Goal: Task Accomplishment & Management: Manage account settings

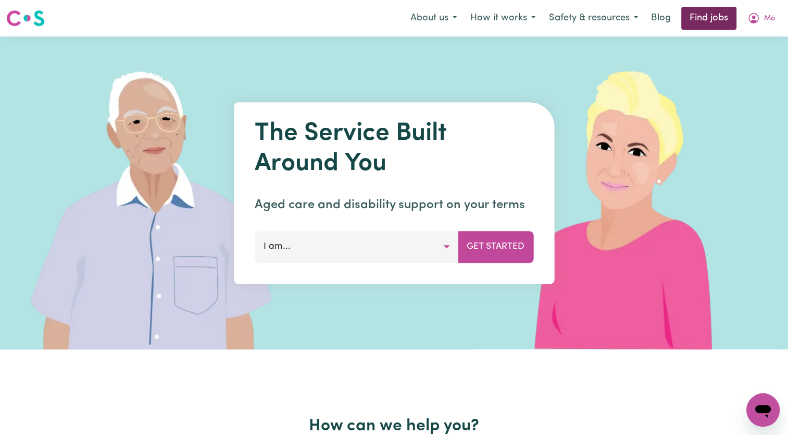
click at [695, 22] on link "Find jobs" at bounding box center [709, 18] width 55 height 23
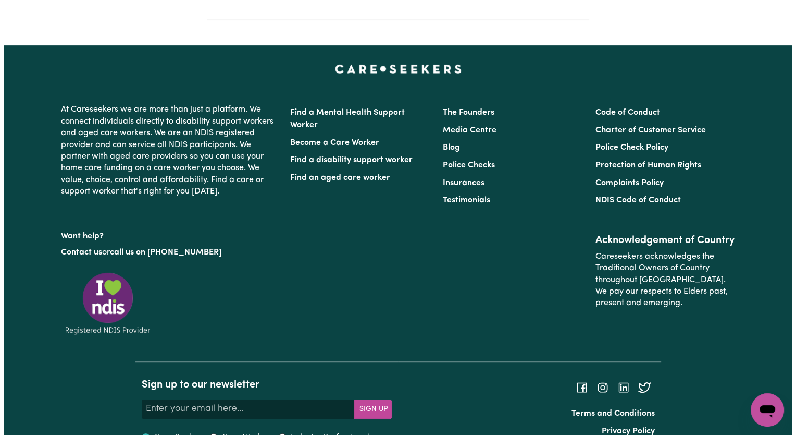
scroll to position [448, 0]
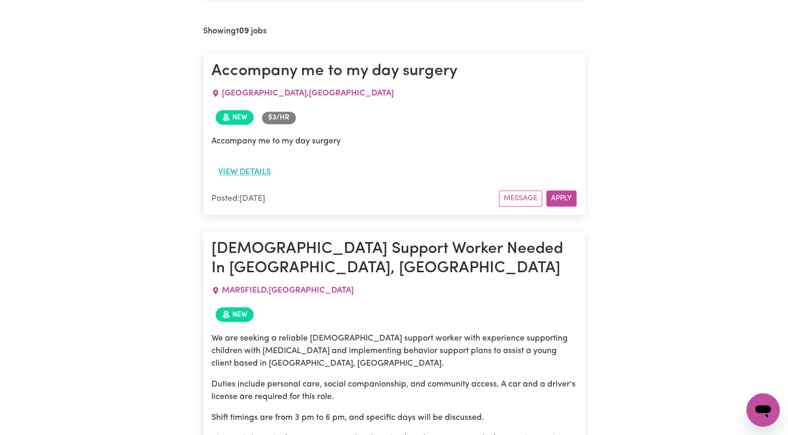
click at [255, 169] on button "View details" at bounding box center [245, 172] width 66 height 20
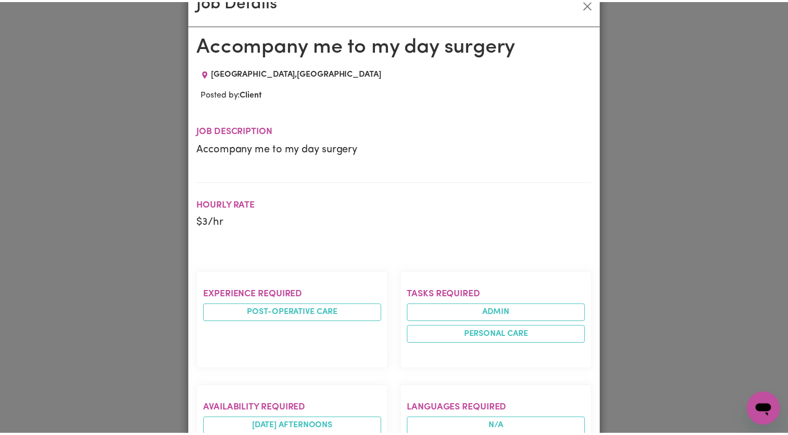
scroll to position [0, 0]
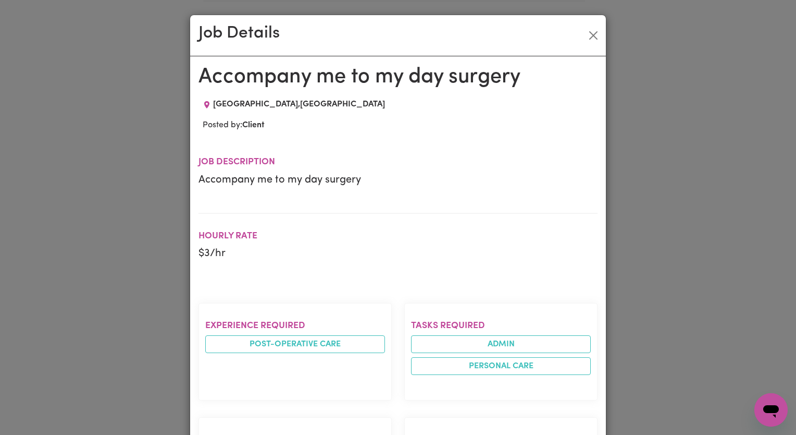
click at [158, 187] on div "Job Details Accompany me to my day surgery SYDNEY , New South Wales Posted by: …" at bounding box center [398, 217] width 796 height 435
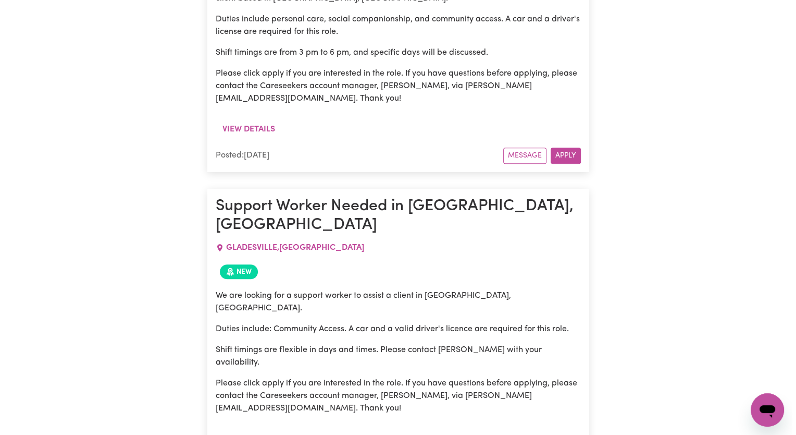
scroll to position [917, 0]
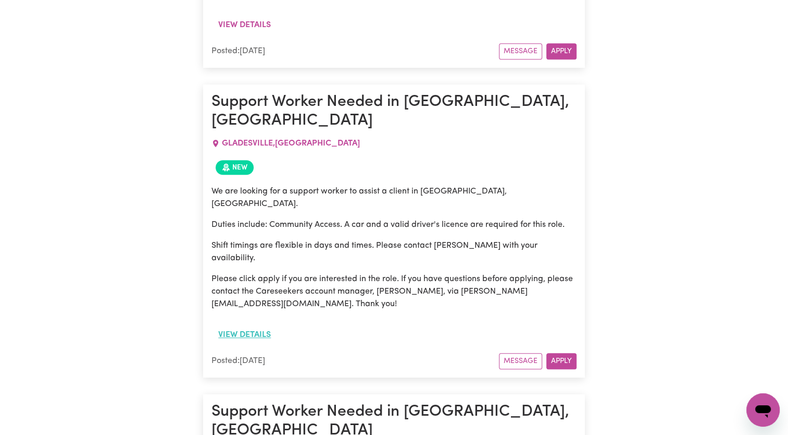
click at [251, 325] on button "View details" at bounding box center [245, 335] width 66 height 20
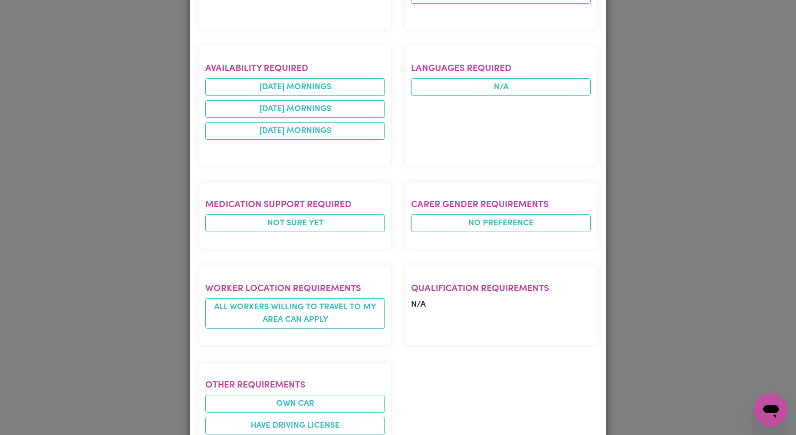
scroll to position [558, 0]
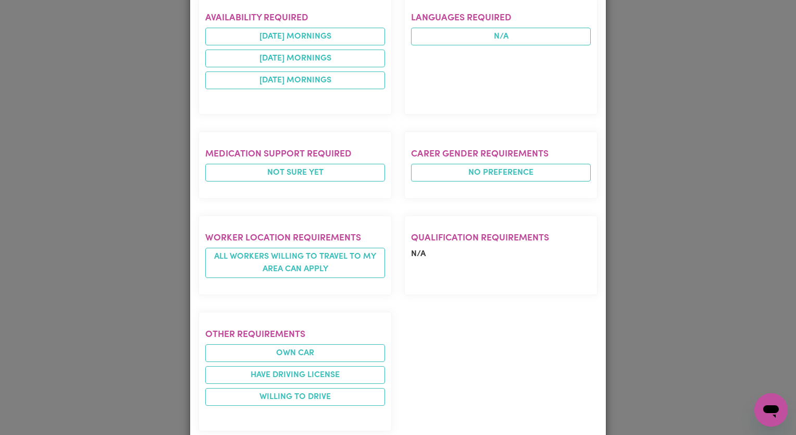
click at [142, 201] on div "Job Details Support Worker Needed in Gladesville, NSW GLADESVILLE , New South W…" at bounding box center [398, 217] width 796 height 435
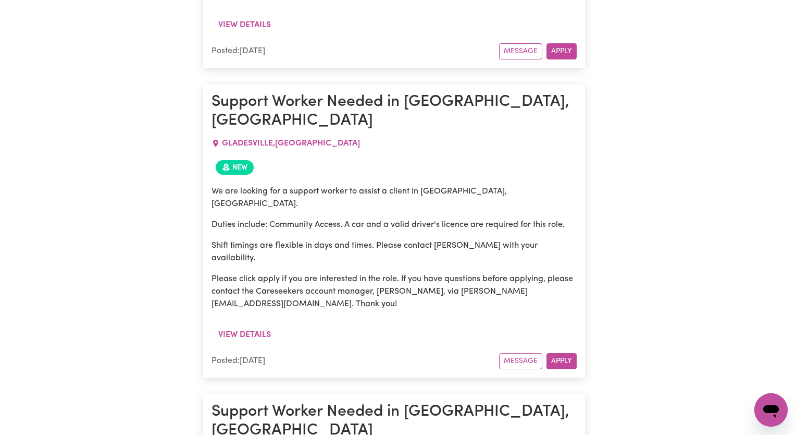
scroll to position [0, 0]
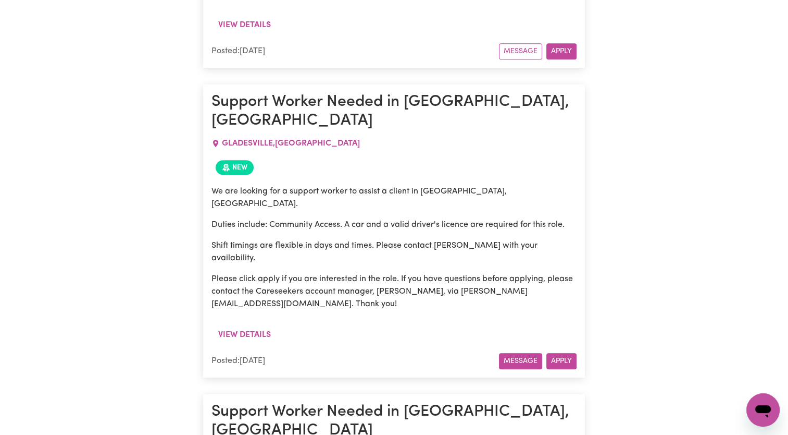
click at [503, 353] on button "Message" at bounding box center [520, 361] width 43 height 16
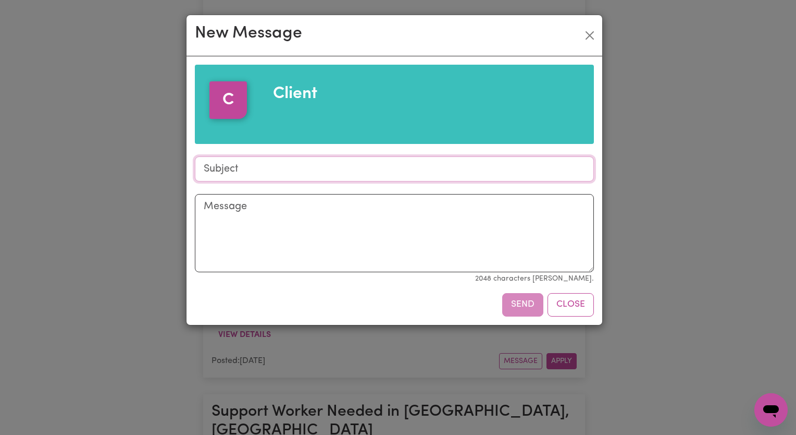
click at [233, 174] on input "Subject" at bounding box center [394, 168] width 399 height 25
type input "Availability"
click at [256, 217] on textarea "Message" at bounding box center [394, 233] width 399 height 78
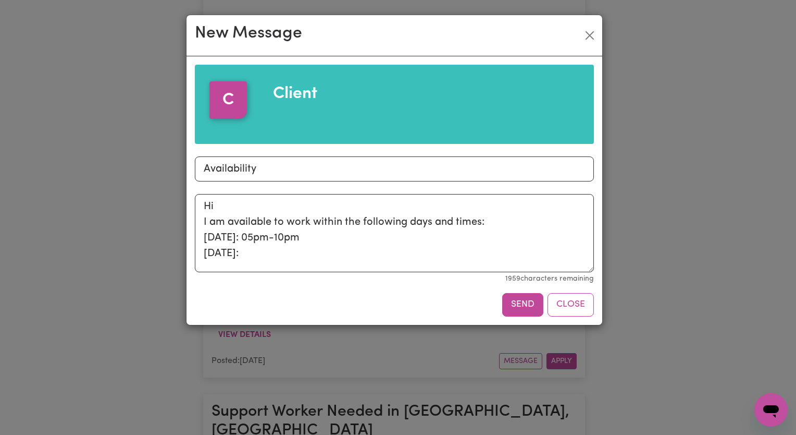
drag, startPoint x: 217, startPoint y: 254, endPoint x: 290, endPoint y: 92, distance: 178.0
click at [290, 92] on span "Client" at bounding box center [295, 93] width 44 height 17
click at [248, 252] on textarea "Hi I am available to work within the following days and times: Monday: 05pm-10p…" at bounding box center [394, 233] width 399 height 78
click at [258, 235] on textarea "Hi I am available to work within the following days and times: Monday: 05pm-10p…" at bounding box center [394, 233] width 399 height 78
click at [292, 256] on textarea "Hi I am available to work within the following days and times: Monday: 05:30pm-…" at bounding box center [394, 233] width 399 height 78
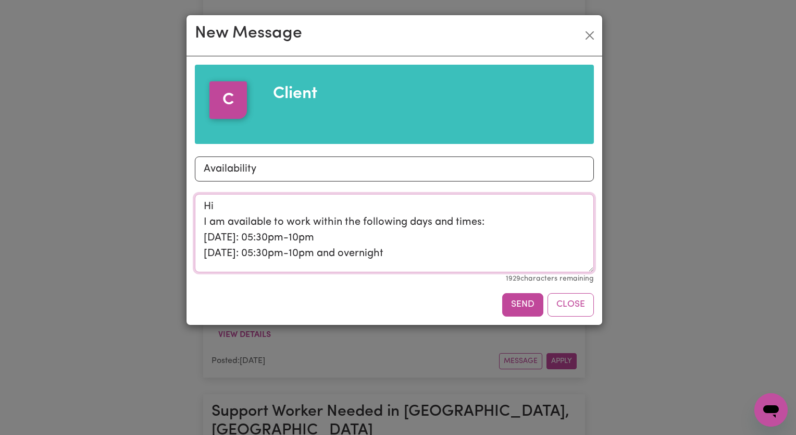
scroll to position [3, 0]
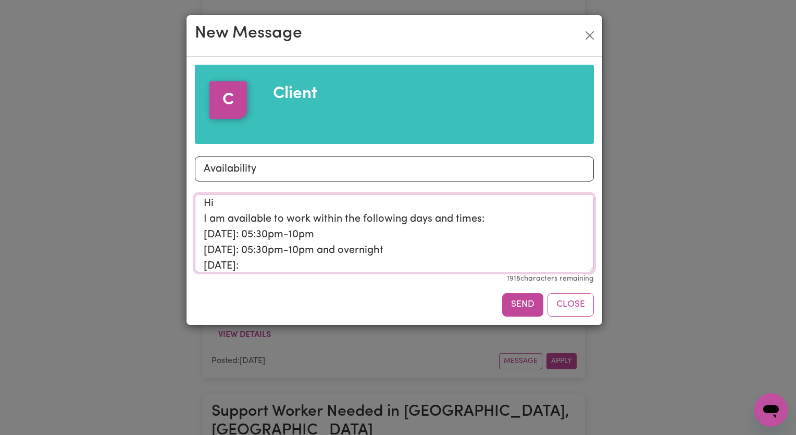
drag, startPoint x: 337, startPoint y: 224, endPoint x: 315, endPoint y: 227, distance: 22.2
click at [315, 227] on textarea "Hi I am available to work within the following days and times: Monday: 05:30pm-…" at bounding box center [394, 233] width 399 height 78
click at [316, 228] on textarea "Hi I am available to work within the following days and times: Monday: 05:30pm-…" at bounding box center [394, 233] width 399 height 78
drag, startPoint x: 321, startPoint y: 233, endPoint x: 251, endPoint y: 230, distance: 70.4
click at [251, 230] on textarea "Hi I am available to work within the following days and times: Monday: 05:30pm-…" at bounding box center [394, 233] width 399 height 78
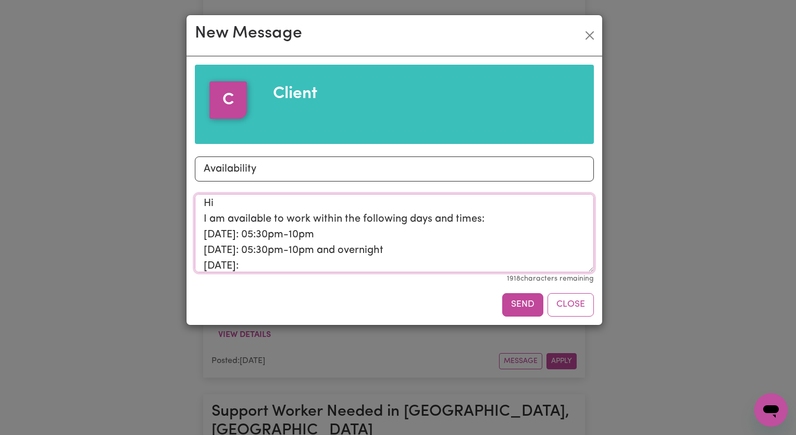
click at [270, 265] on textarea "Hi I am available to work within the following days and times: Monday: 05:30pm-…" at bounding box center [394, 233] width 399 height 78
paste textarea "05:30pm-10pm"
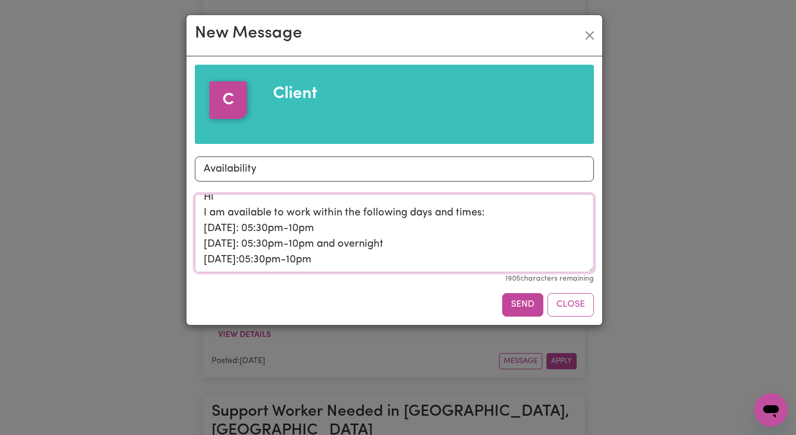
click at [341, 253] on textarea "Hi I am available to work within the following days and times: Monday: 05:30pm-…" at bounding box center [394, 233] width 399 height 78
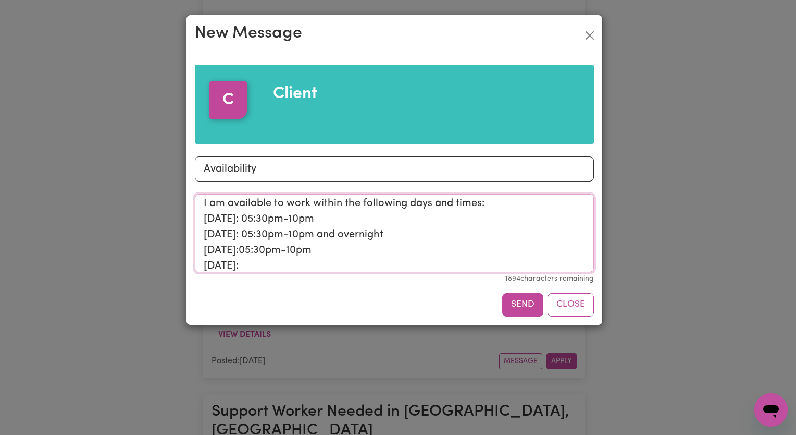
drag, startPoint x: 392, startPoint y: 232, endPoint x: 250, endPoint y: 235, distance: 141.8
click at [250, 235] on textarea "Hi I am available to work within the following days and times: Monday: 05:30pm-…" at bounding box center [394, 233] width 399 height 78
click at [251, 267] on textarea "Hi I am available to work within the following days and times: Monday: 05:30pm-…" at bounding box center [394, 233] width 399 height 78
paste textarea "05:30pm-10pm and overnight"
click at [392, 266] on textarea "Hi I am available to work within the following days and times: Monday: 05:30pm-…" at bounding box center [394, 233] width 399 height 78
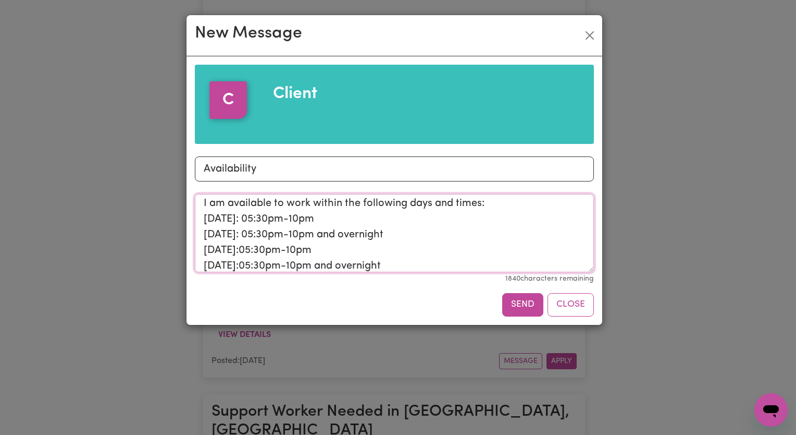
scroll to position [34, 0]
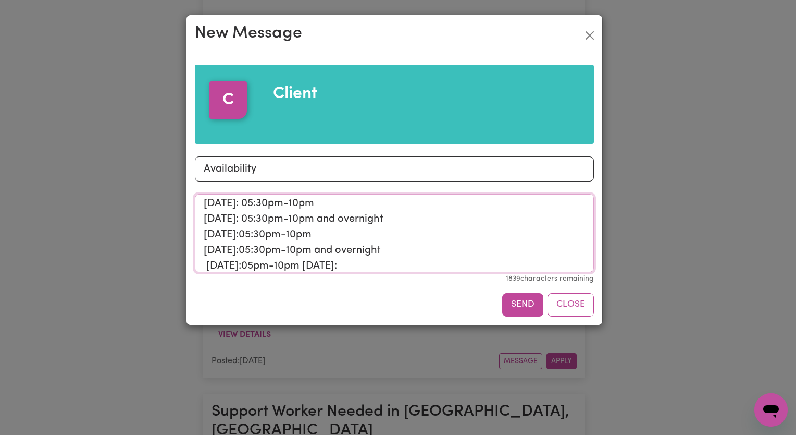
click at [207, 264] on textarea "Hi I am available to work within the following days and times: Monday: 05:30pm-…" at bounding box center [394, 233] width 399 height 78
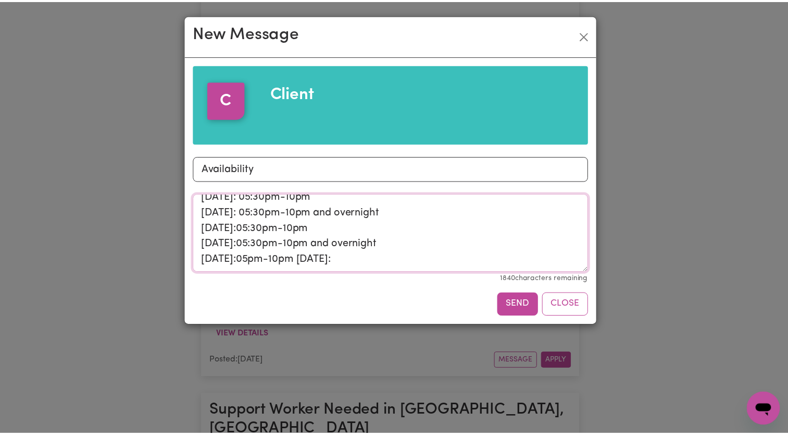
scroll to position [71, 0]
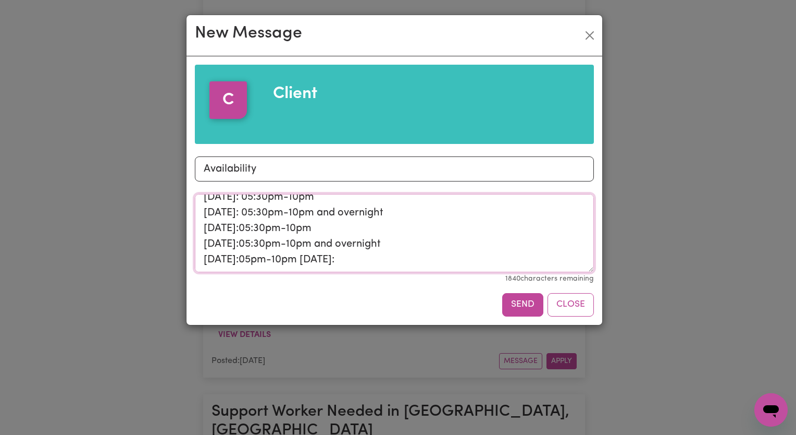
drag, startPoint x: 359, startPoint y: 266, endPoint x: 298, endPoint y: 227, distance: 72.7
click at [298, 227] on textarea "Hi I am available to work within the following days and times: Monday: 05:30pm-…" at bounding box center [394, 233] width 399 height 78
drag, startPoint x: 398, startPoint y: 210, endPoint x: 327, endPoint y: 209, distance: 70.9
click at [327, 209] on textarea "Hi I am available to work within the following days and times: Monday: 05:30pm-…" at bounding box center [394, 233] width 399 height 78
click at [318, 239] on textarea "Hi I am available to work within the following days and times: Monday: 05:30pm-…" at bounding box center [394, 233] width 399 height 78
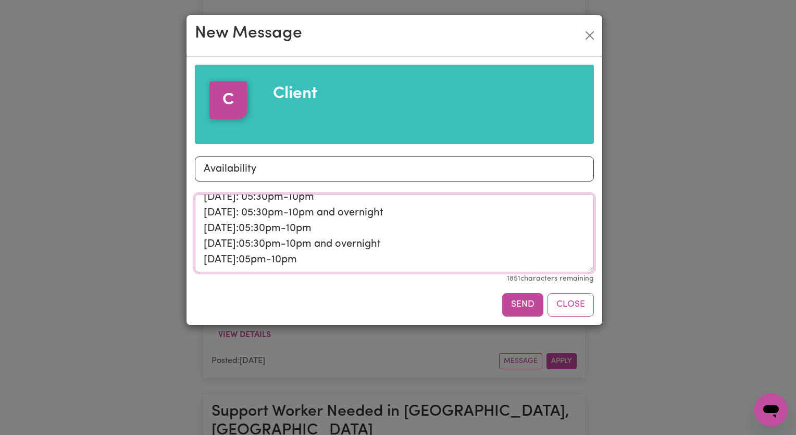
click at [304, 230] on textarea "Hi I am available to work within the following days and times: Monday: 05:30pm-…" at bounding box center [394, 233] width 399 height 78
paste textarea "and overnight"
type textarea "Hi I am available to work within the following days and times: [DATE]: 05:30pm-…"
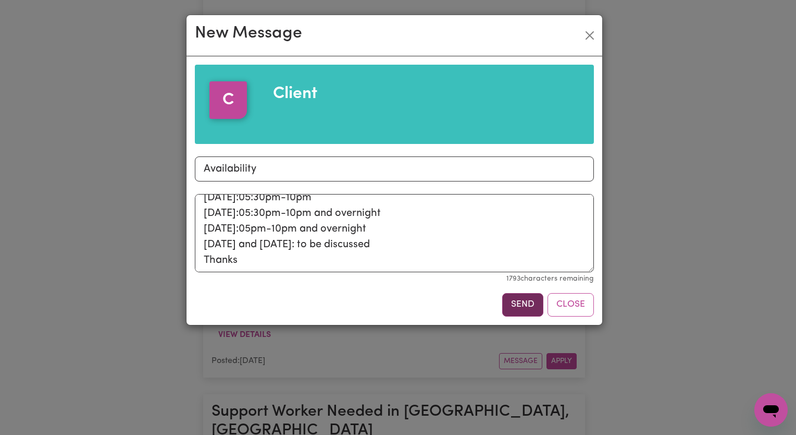
click at [515, 293] on button "Send" at bounding box center [522, 304] width 41 height 23
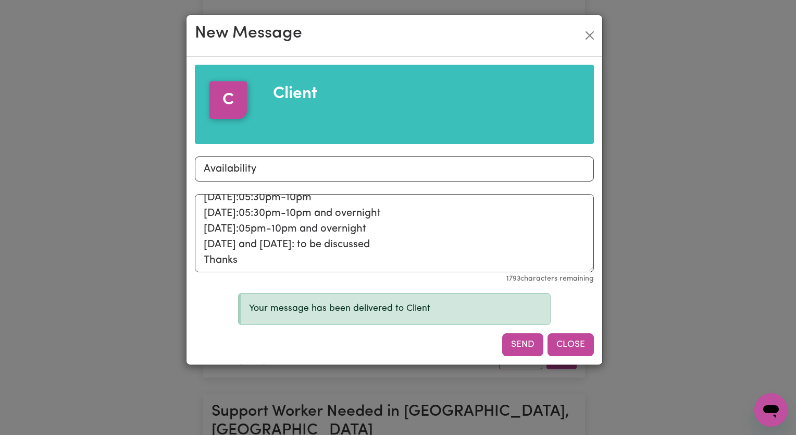
click at [571, 339] on button "Close" at bounding box center [571, 344] width 46 height 23
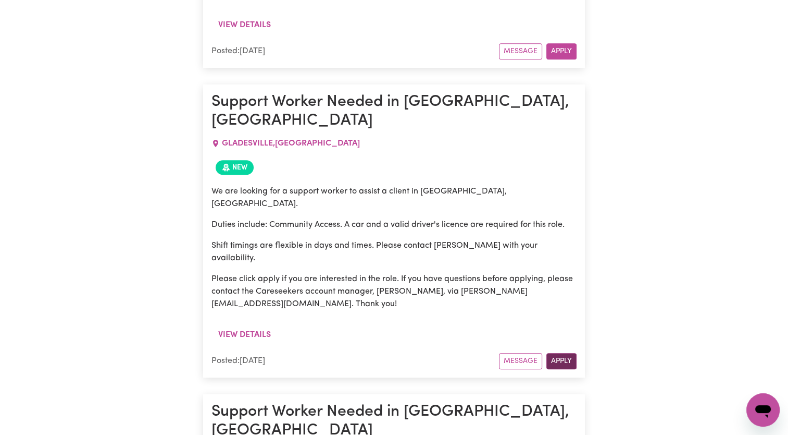
click at [559, 353] on button "Apply" at bounding box center [562, 361] width 30 height 16
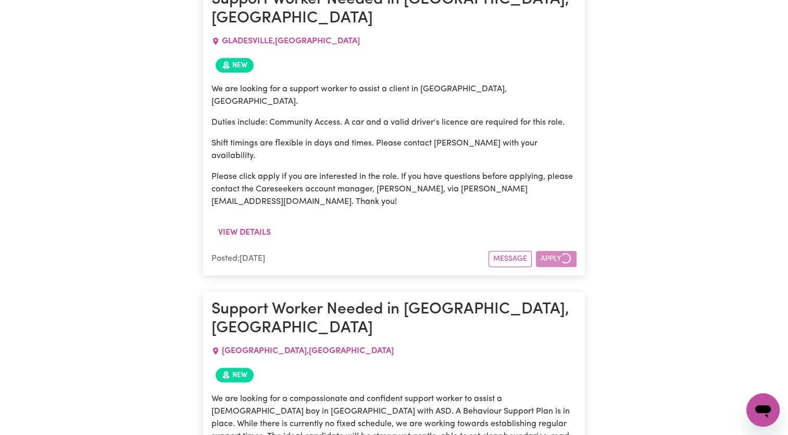
scroll to position [1021, 0]
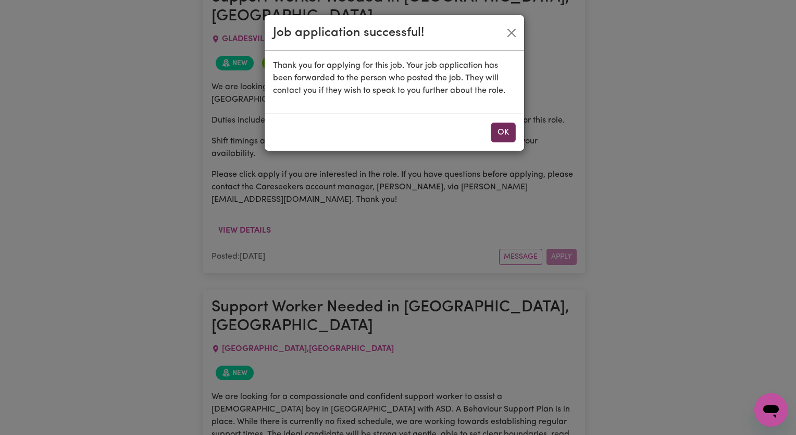
click at [504, 136] on button "OK" at bounding box center [503, 132] width 25 height 20
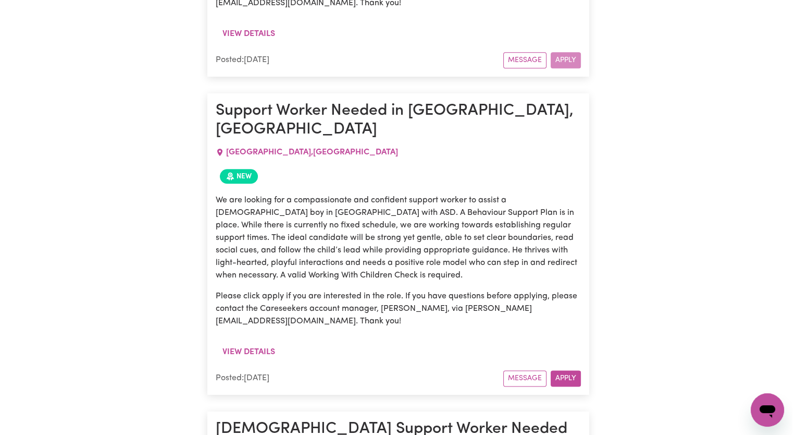
scroll to position [1230, 0]
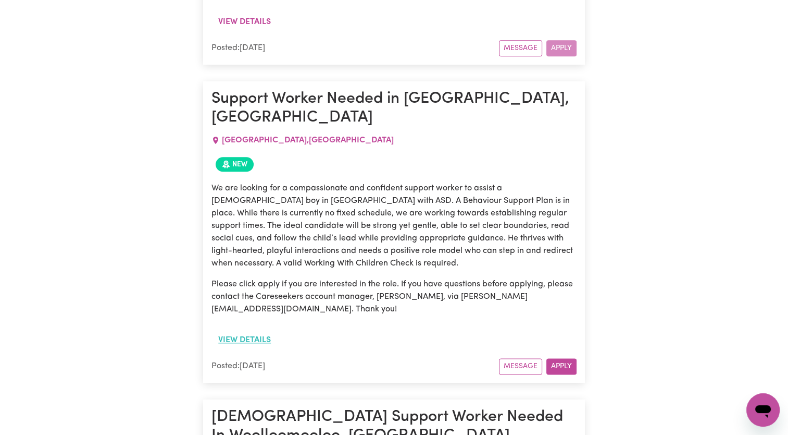
click at [244, 330] on button "View details" at bounding box center [245, 340] width 66 height 20
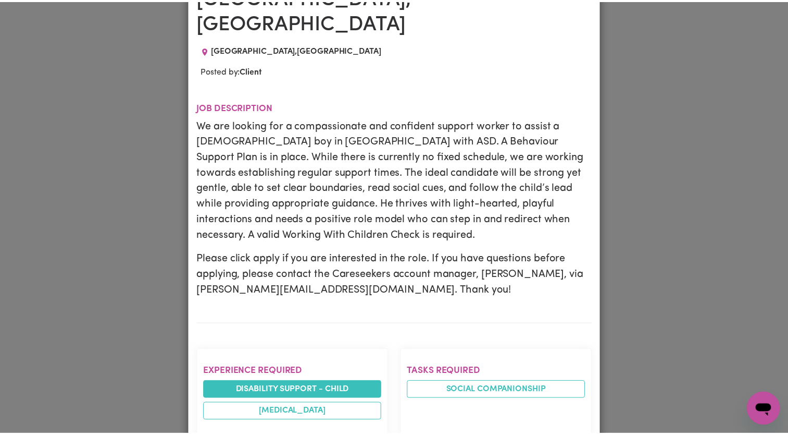
scroll to position [0, 0]
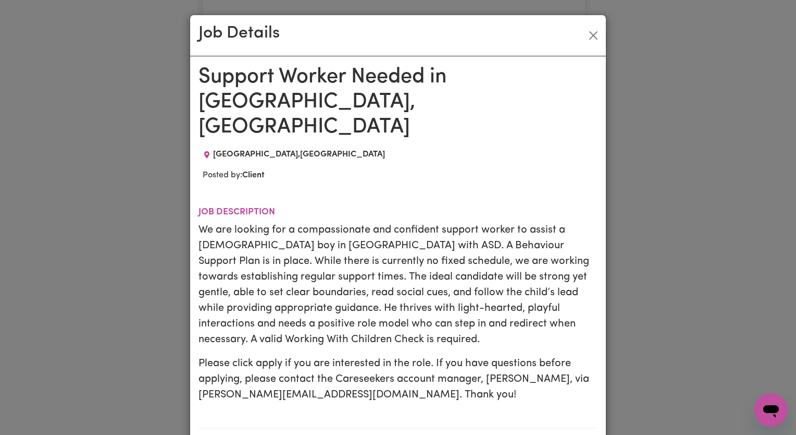
click at [665, 239] on div "Job Details Support Worker Needed in Newcastle, NSW NEWCASTLE , New South Wales…" at bounding box center [398, 217] width 796 height 435
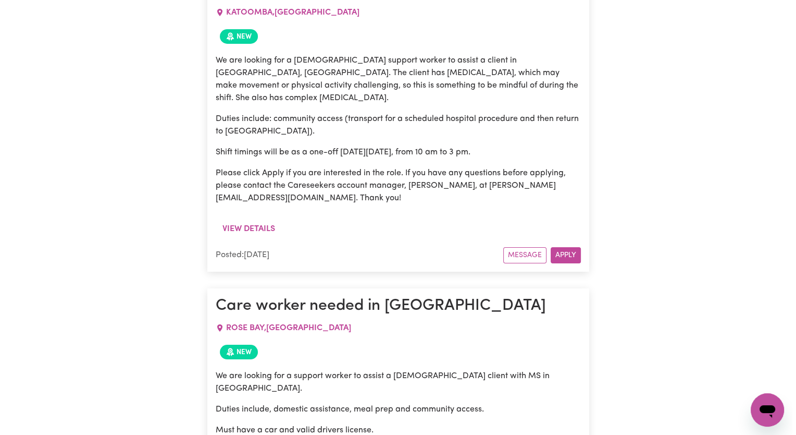
scroll to position [3783, 0]
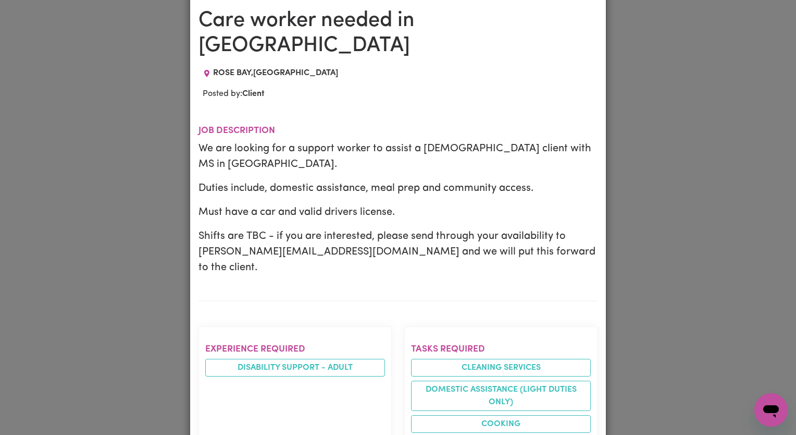
scroll to position [0, 0]
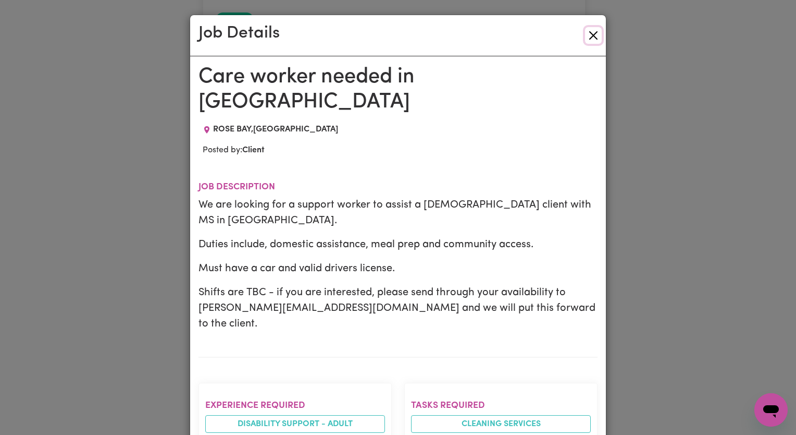
click at [590, 32] on button "Close" at bounding box center [593, 35] width 17 height 17
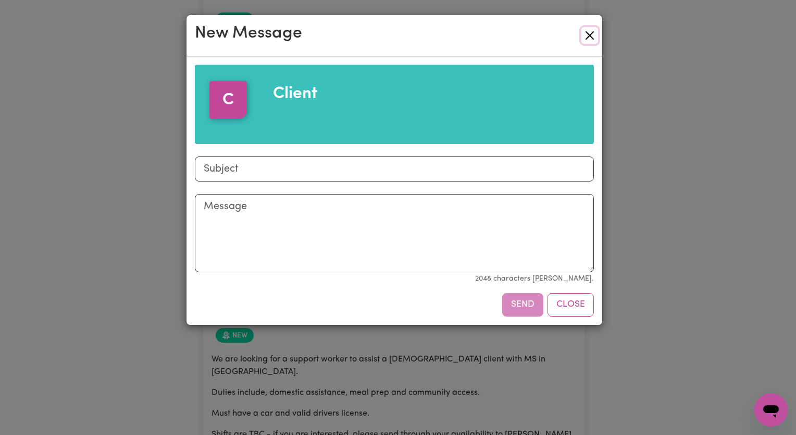
click at [584, 41] on button "Close" at bounding box center [590, 35] width 17 height 17
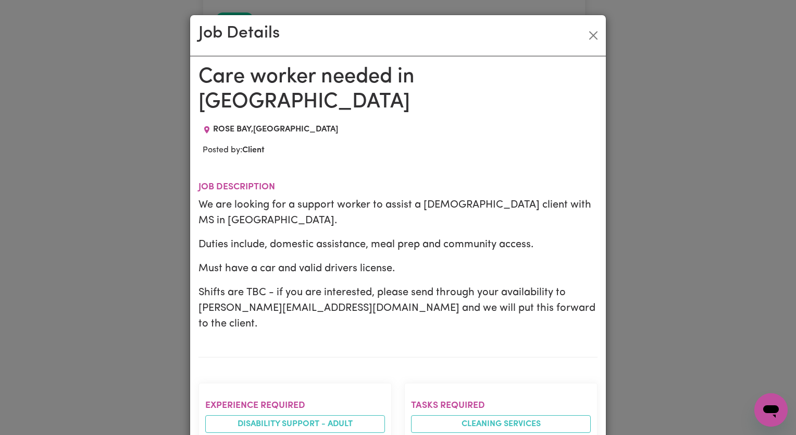
click at [228, 285] on p "Shifts are TBC - if you are interested, please send through your availability t…" at bounding box center [398, 308] width 399 height 47
click at [592, 38] on button "Close" at bounding box center [593, 35] width 17 height 17
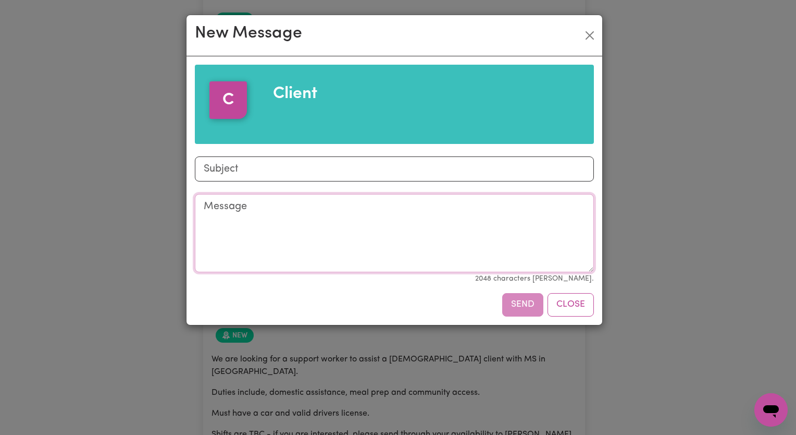
click at [233, 210] on textarea "Message" at bounding box center [394, 233] width 399 height 78
paste textarea "Hi I am available to work within the following days and times: [DATE]: 05:30pm-…"
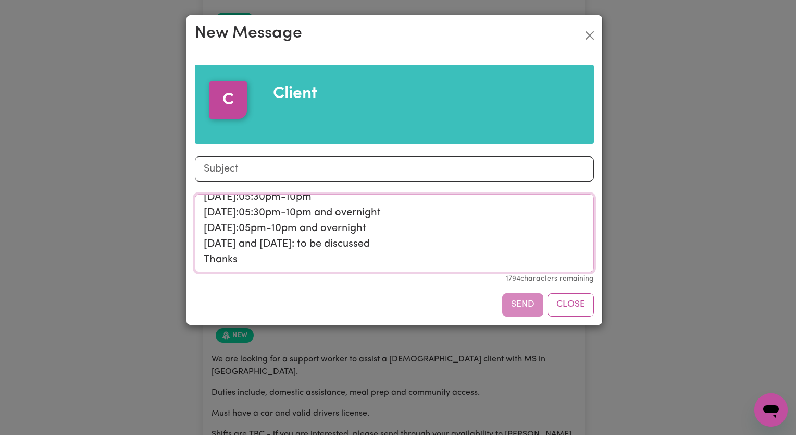
scroll to position [71, 0]
type textarea "Hi I am available to work within the following days and times: [DATE]: 05:30pm-…"
click at [219, 176] on input "Subject" at bounding box center [394, 168] width 399 height 25
type input "Availability"
click at [532, 297] on button "Send" at bounding box center [522, 304] width 41 height 23
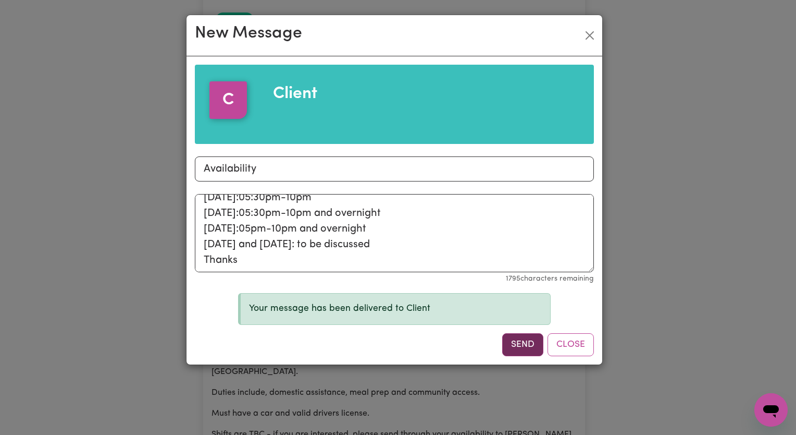
click at [534, 344] on button "Send" at bounding box center [522, 344] width 41 height 23
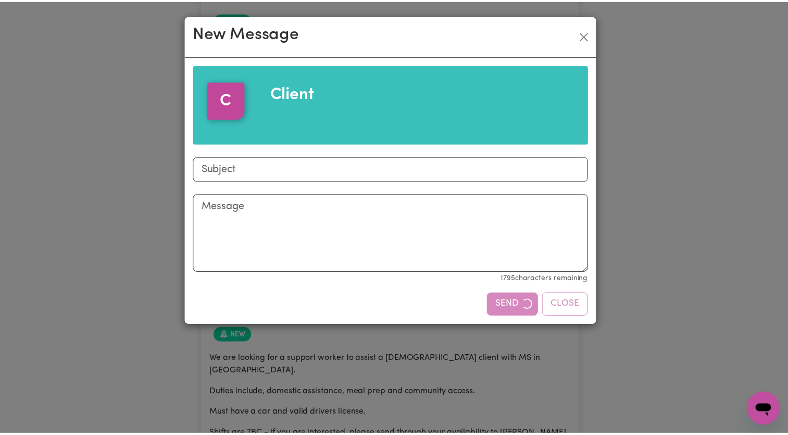
scroll to position [0, 0]
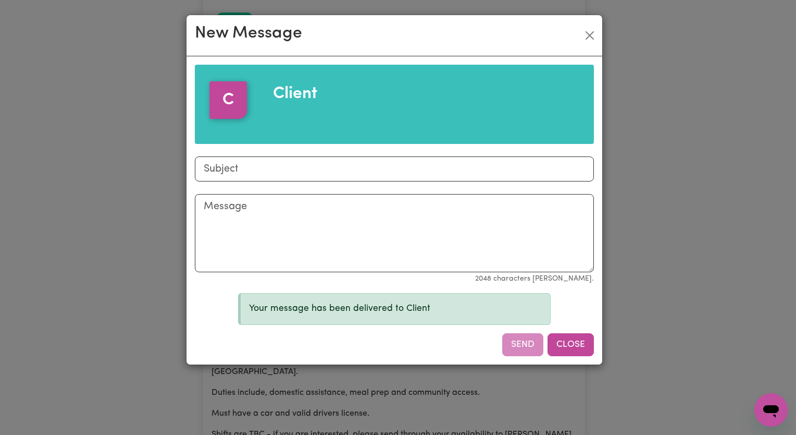
click at [568, 339] on button "Close" at bounding box center [571, 344] width 46 height 23
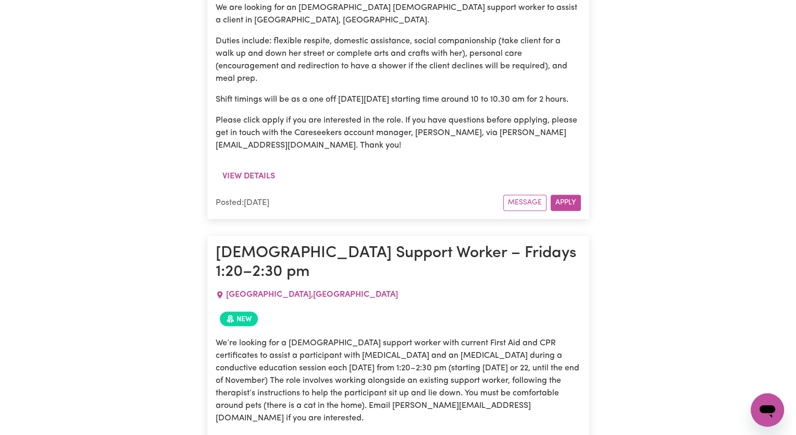
scroll to position [5607, 0]
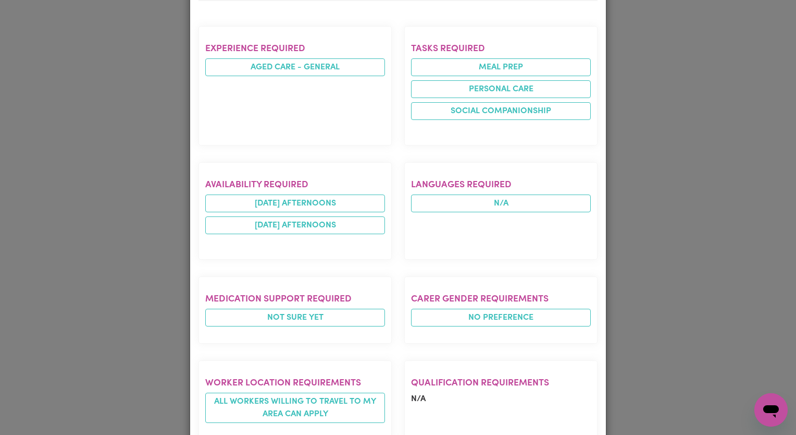
scroll to position [432, 0]
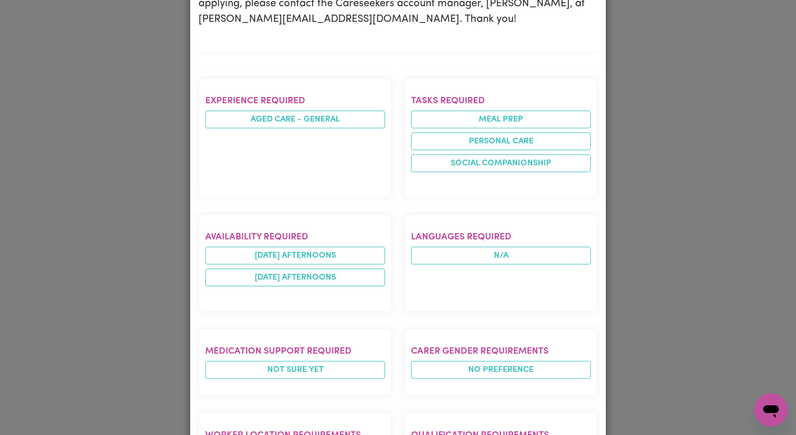
click at [621, 264] on div "Job Details Support Worker Needed In Randwick, NSW RANDWICK , New South Wales P…" at bounding box center [398, 217] width 796 height 435
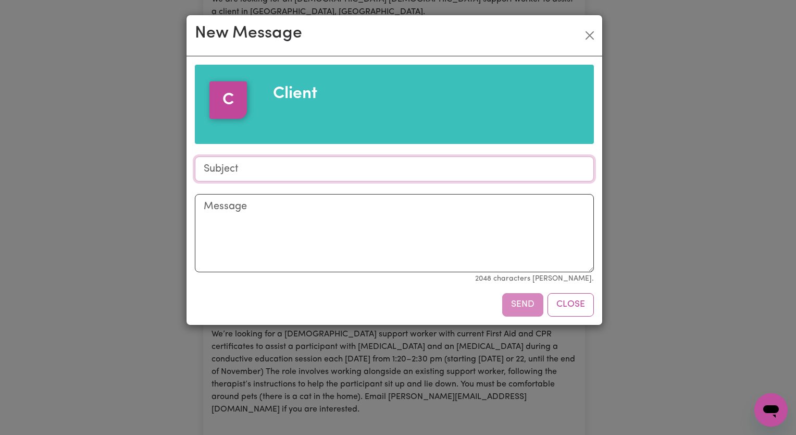
click at [294, 170] on input "Subject" at bounding box center [394, 168] width 399 height 25
type input "Availability"
click at [267, 232] on textarea "Message" at bounding box center [394, 233] width 399 height 78
paste textarea "Hi I am available to work within the following days and times: [DATE]: 05:30pm-…"
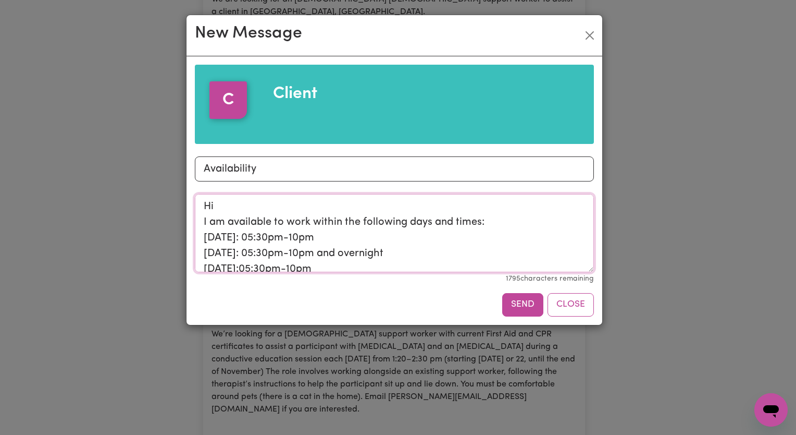
scroll to position [66, 0]
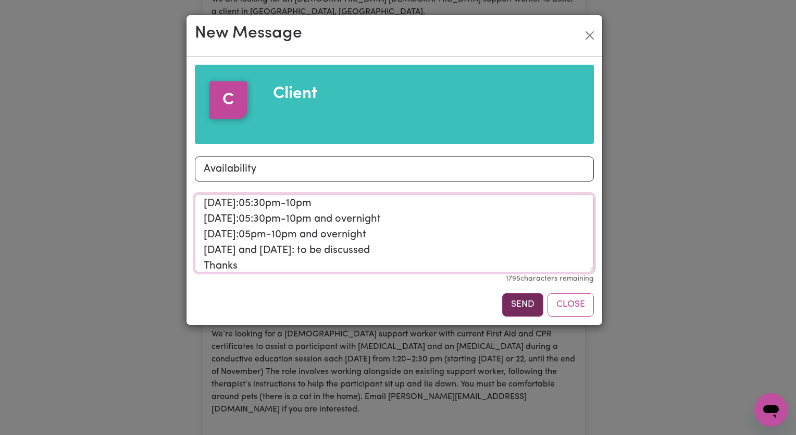
type textarea "Hi I am available to work within the following days and times: [DATE]: 05:30pm-…"
click at [510, 301] on button "Send" at bounding box center [522, 304] width 41 height 23
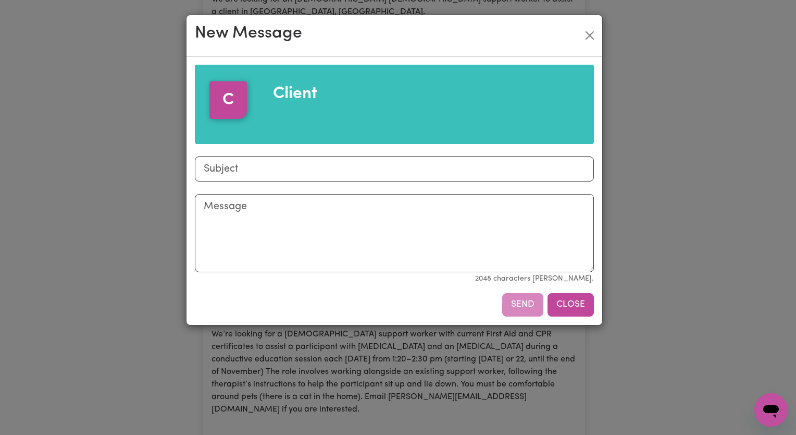
click at [561, 346] on div "New Message C Client Subject Message 2048 characters max. Send Close" at bounding box center [398, 217] width 796 height 435
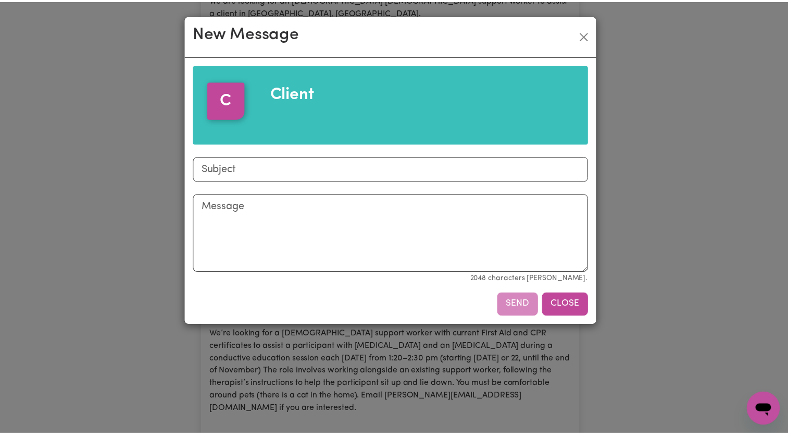
scroll to position [0, 0]
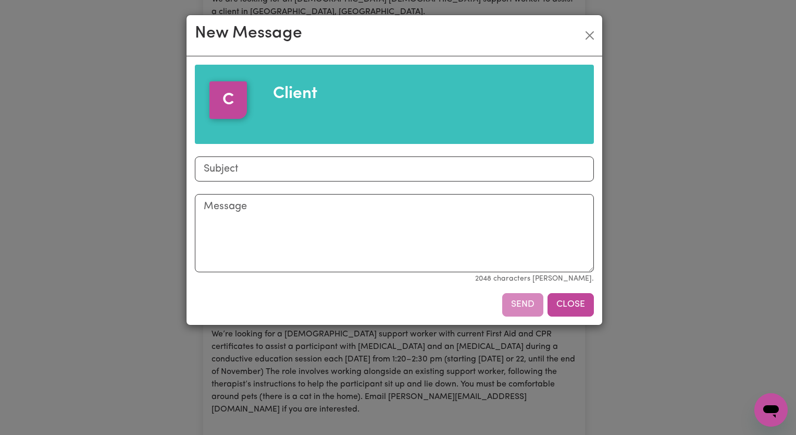
click at [574, 307] on button "Close" at bounding box center [571, 304] width 46 height 23
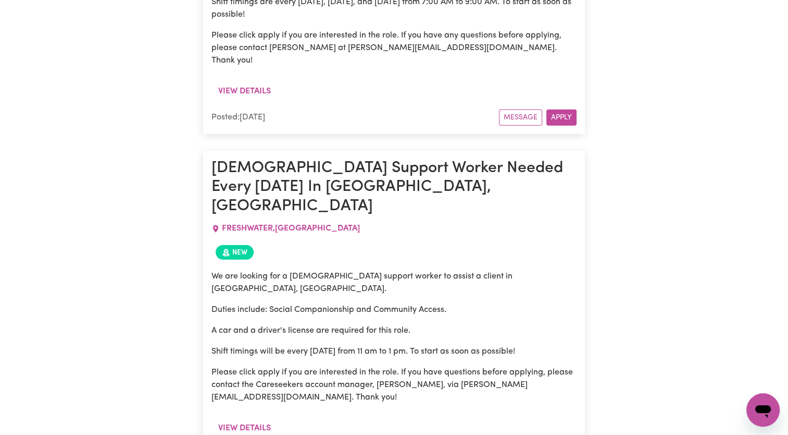
scroll to position [6650, 0]
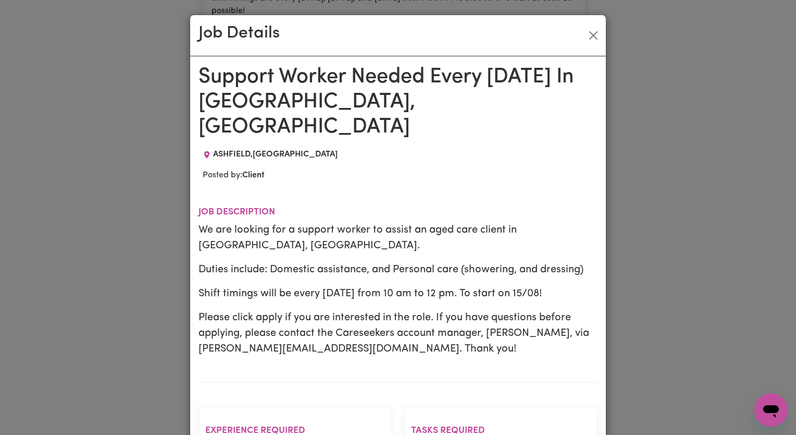
click at [645, 224] on div "Job Details Support Worker Needed Every Friday In Ashfield, NSW ASHFIELD , New …" at bounding box center [398, 217] width 796 height 435
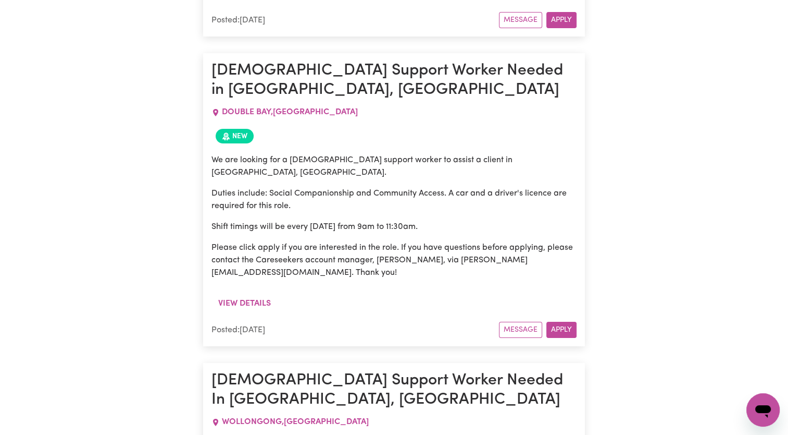
scroll to position [7692, 0]
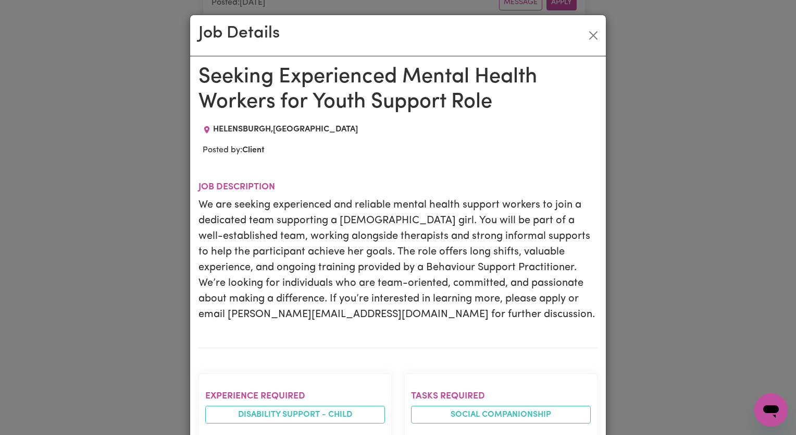
click at [613, 266] on div "Job Details Seeking Experienced Mental Health Workers for Youth Support Role HE…" at bounding box center [398, 217] width 796 height 435
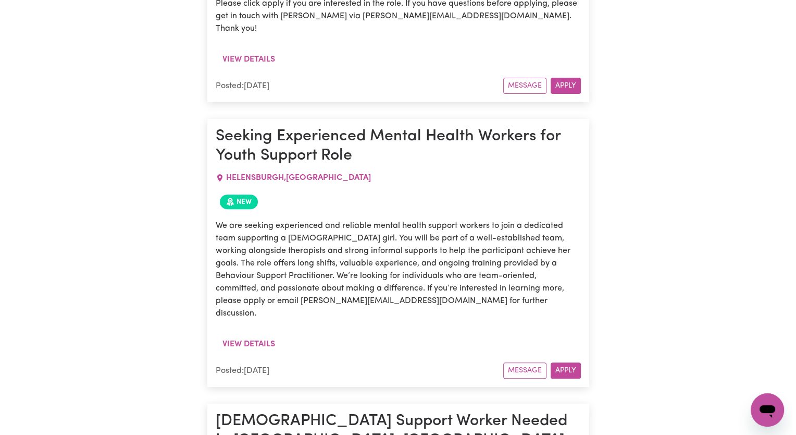
scroll to position [8317, 0]
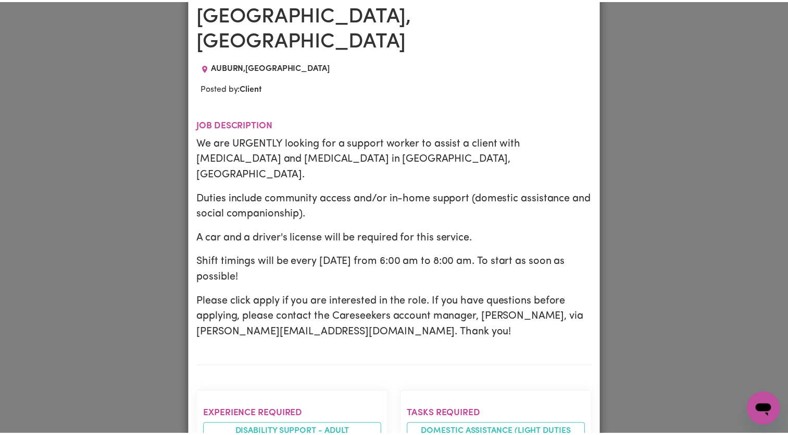
scroll to position [0, 0]
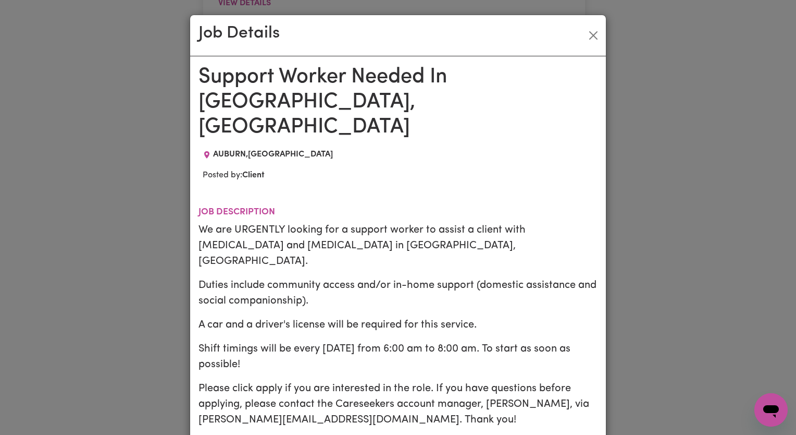
click at [660, 252] on div "Job Details Support Worker Needed In Auburn, NSW AUBURN , New South Wales Poste…" at bounding box center [398, 217] width 796 height 435
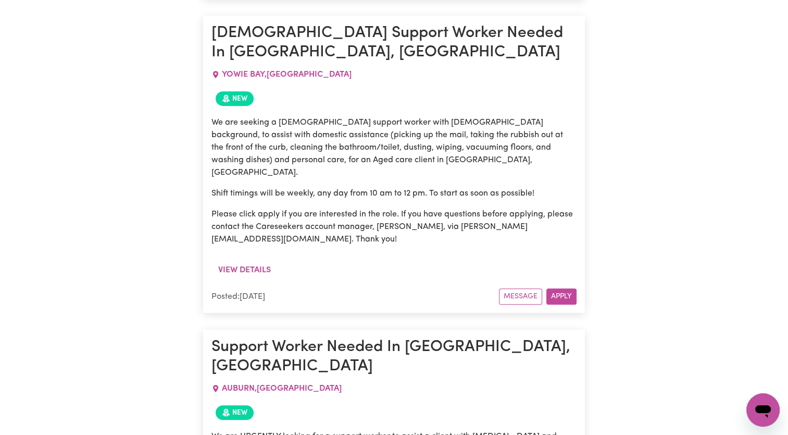
scroll to position [8630, 0]
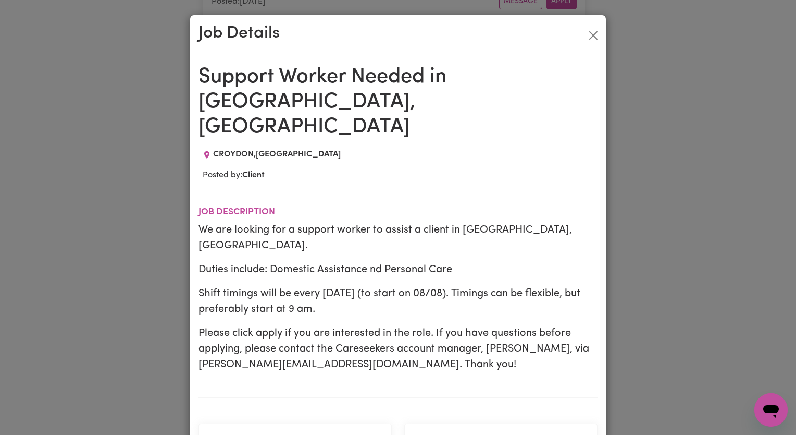
click at [668, 248] on div "Job Details Support Worker Needed in Croydon, NSW CROYDON , New South Wales Pos…" at bounding box center [398, 217] width 796 height 435
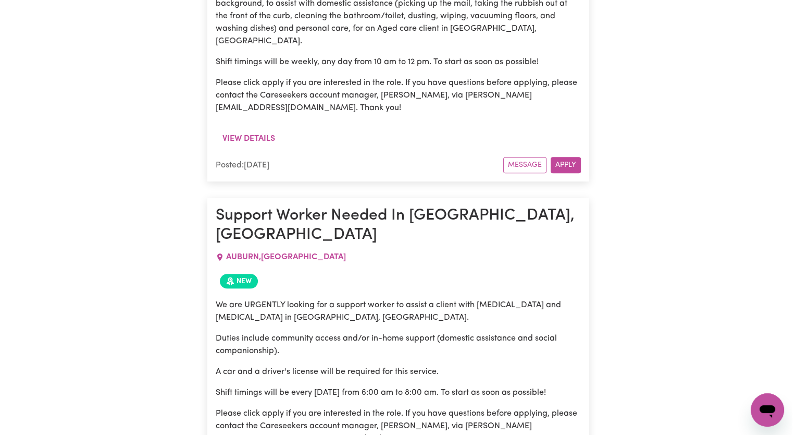
scroll to position [8786, 0]
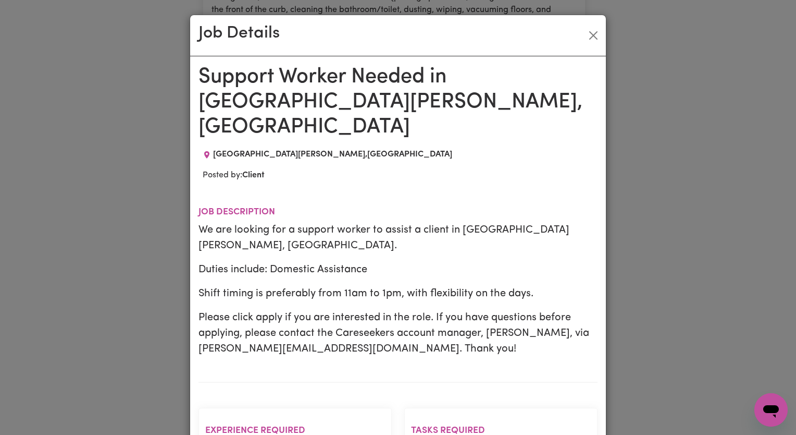
click at [633, 251] on div "Job Details Support Worker Needed in St Johns Park, NSW ST JOHNS PARK , New Sou…" at bounding box center [398, 217] width 796 height 435
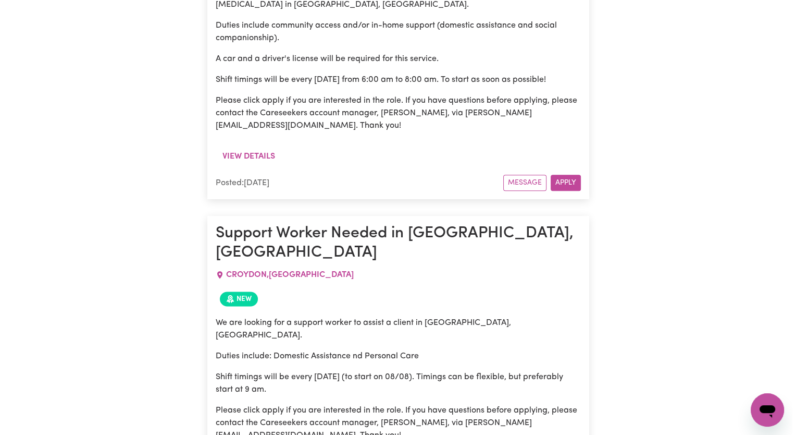
scroll to position [9151, 0]
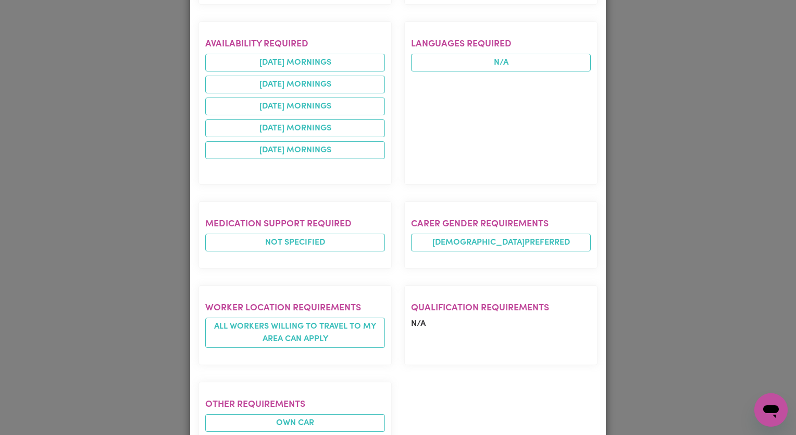
scroll to position [640, 0]
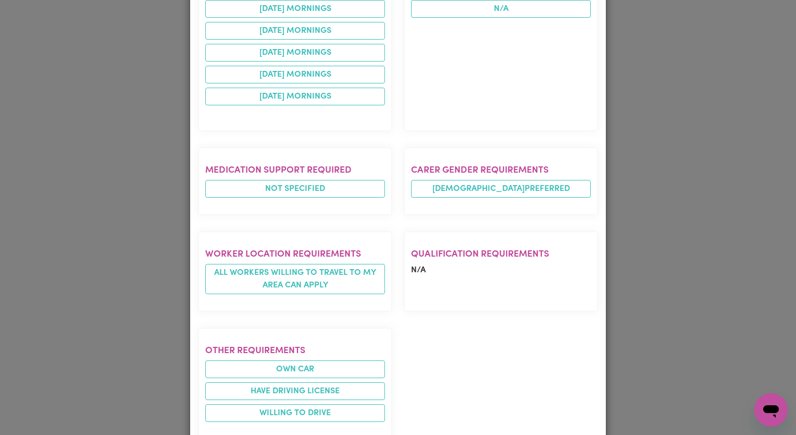
click at [732, 328] on div "Job Details Male Support Worker Needed In Coogee, NSW COOGEE , New South Wales …" at bounding box center [398, 217] width 796 height 435
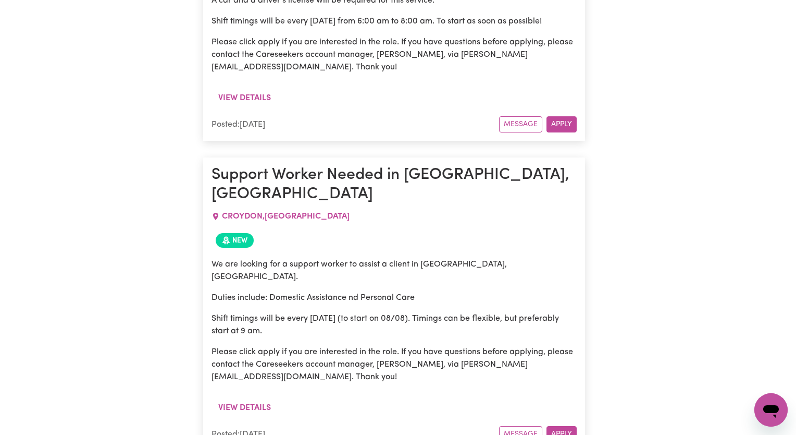
scroll to position [0, 0]
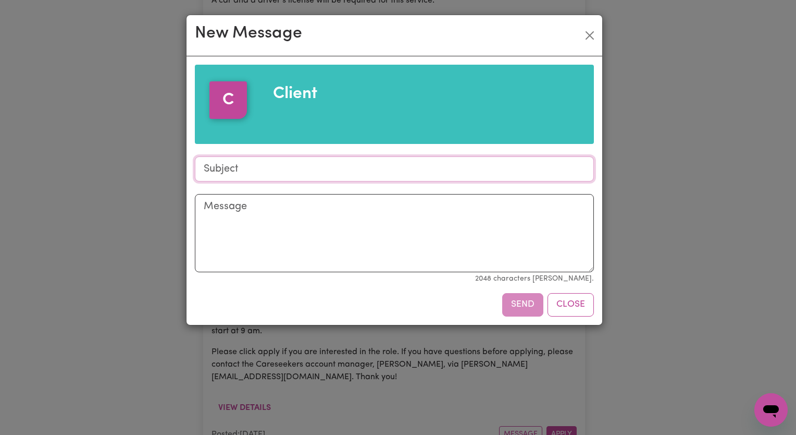
click at [321, 180] on input "Subject" at bounding box center [394, 168] width 399 height 25
type input "Availability"
click at [272, 221] on textarea "Message" at bounding box center [394, 233] width 399 height 78
paste textarea "Hi I am available to work within the following days and times: [DATE]: 05:30pm-…"
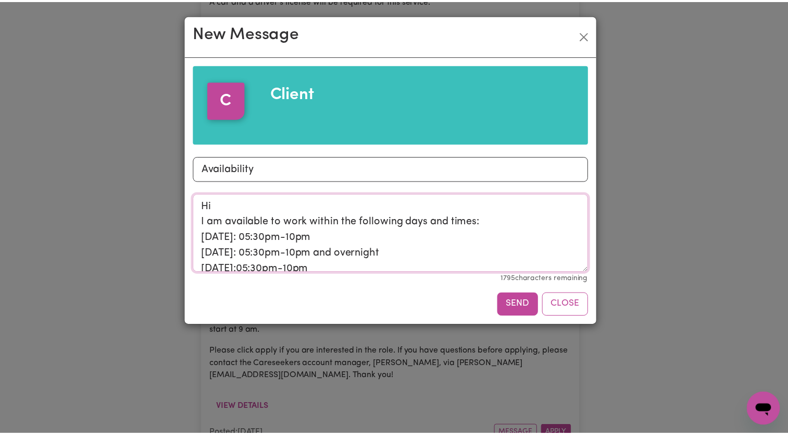
scroll to position [66, 0]
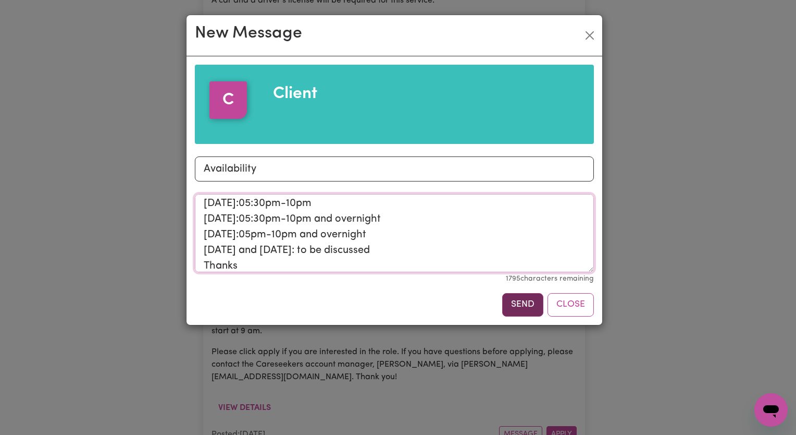
type textarea "Hi I am available to work within the following days and times: [DATE]: 05:30pm-…"
click at [514, 303] on button "Send" at bounding box center [522, 304] width 41 height 23
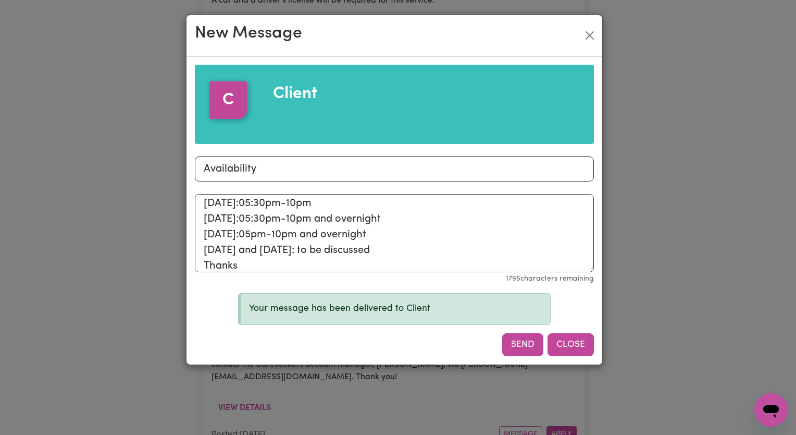
click at [568, 341] on button "Close" at bounding box center [571, 344] width 46 height 23
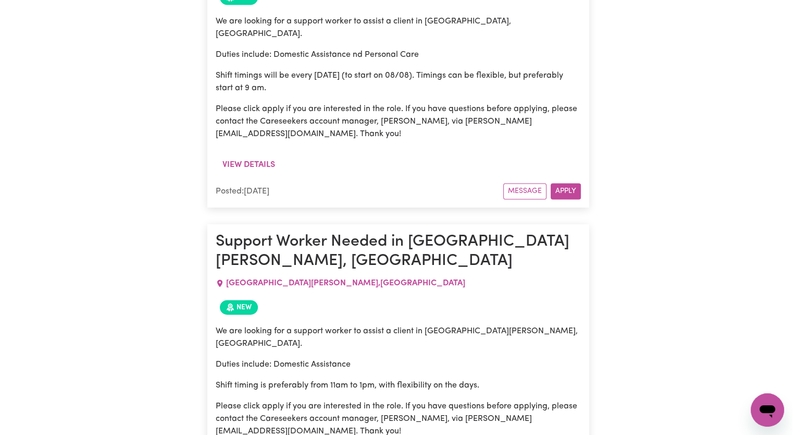
scroll to position [9412, 0]
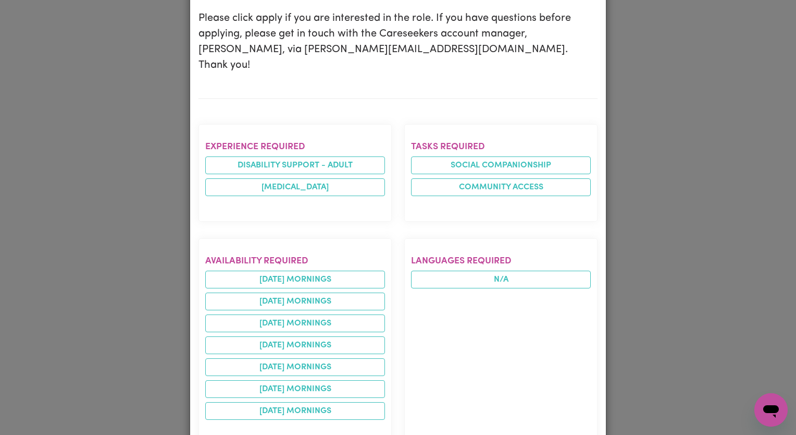
scroll to position [365, 0]
click at [661, 251] on div "Job Details Male Support Worker Needed From 18/08 to 29/08 In Crows Nest, NSW C…" at bounding box center [398, 217] width 796 height 435
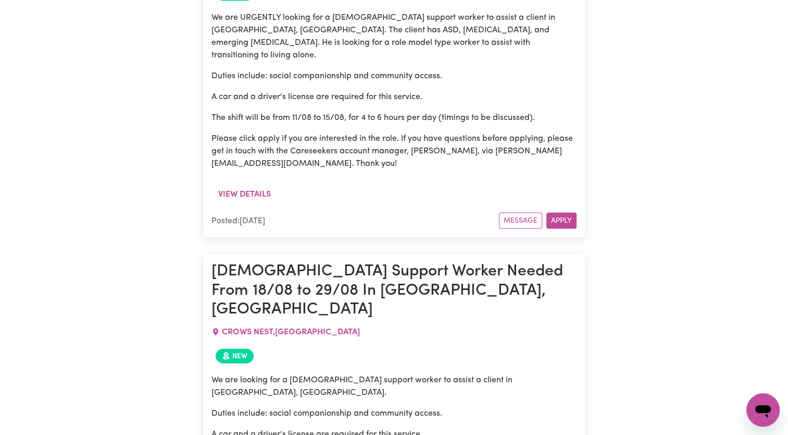
scroll to position [10037, 0]
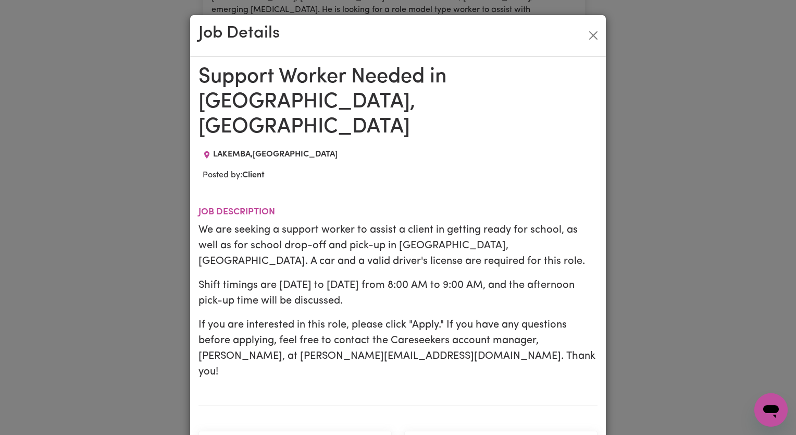
click at [635, 227] on div "Job Details Support Worker Needed in Lakemba, NSW LAKEMBA , New South Wales Pos…" at bounding box center [398, 217] width 796 height 435
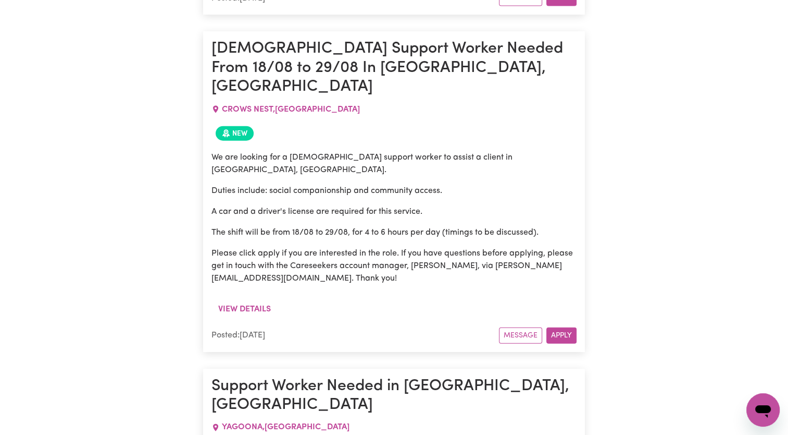
scroll to position [10246, 0]
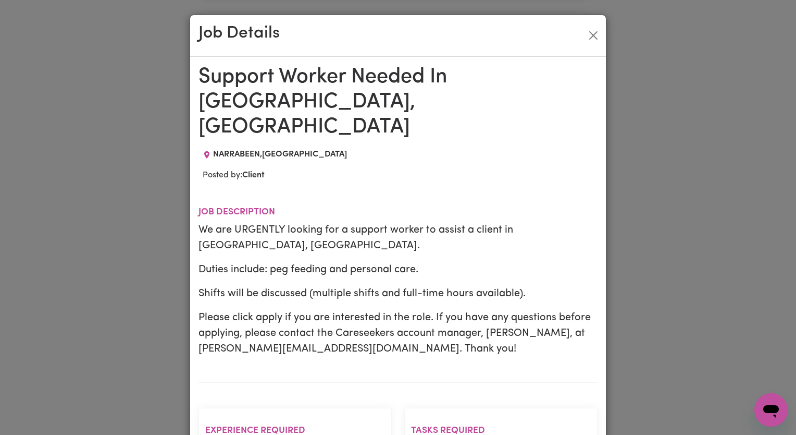
click at [686, 251] on div "Job Details Support Worker Needed In Narrabeen, NSW NARRABEEN , New South Wales…" at bounding box center [398, 217] width 796 height 435
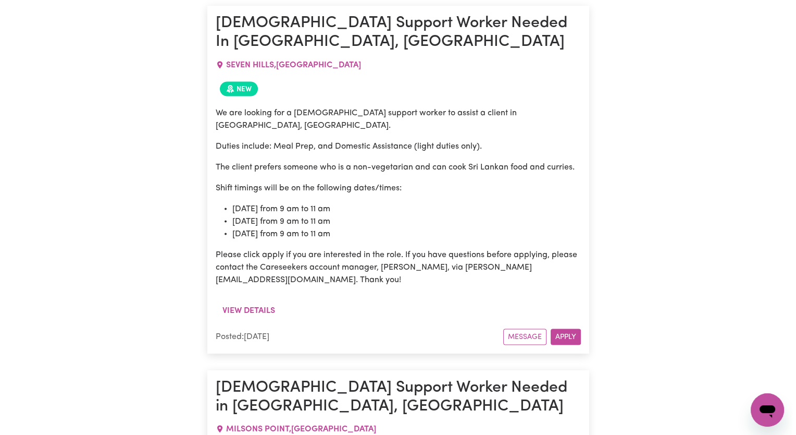
scroll to position [13789, 0]
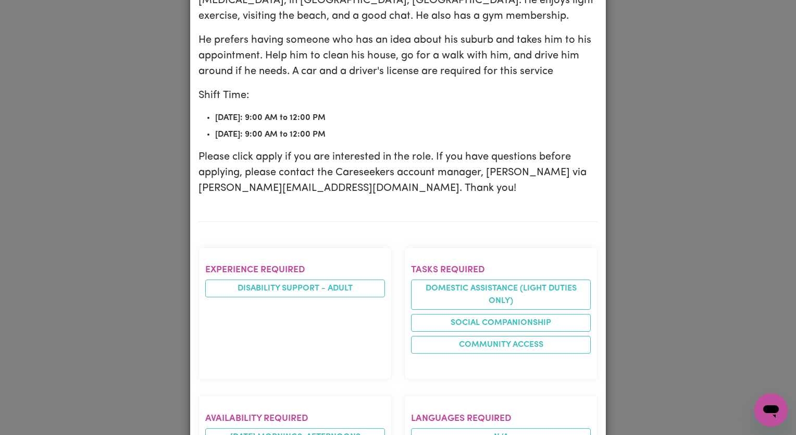
scroll to position [208, 0]
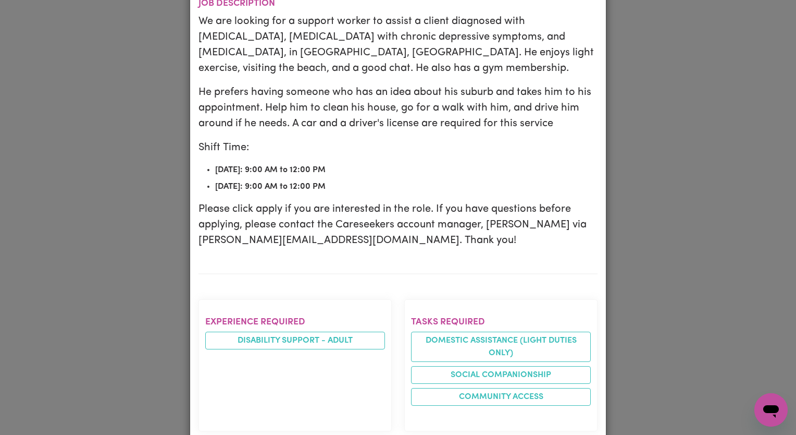
click at [619, 237] on div "Job Details Support Worker Needed To Cover Shift In Daceyville, NSW DACEYVILLE …" at bounding box center [398, 217] width 796 height 435
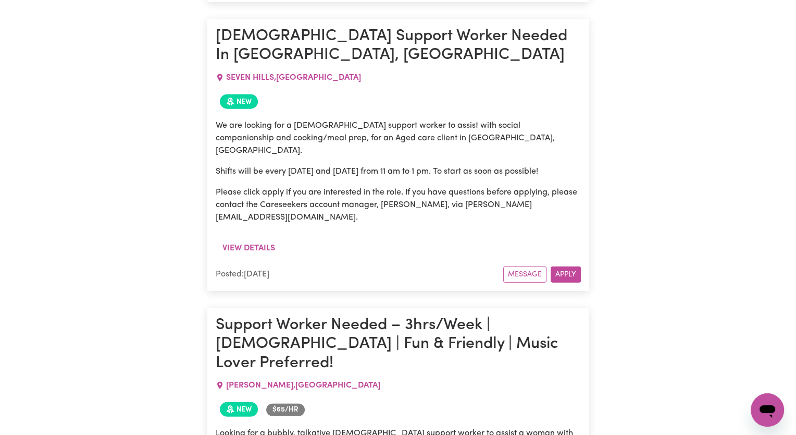
scroll to position [14415, 0]
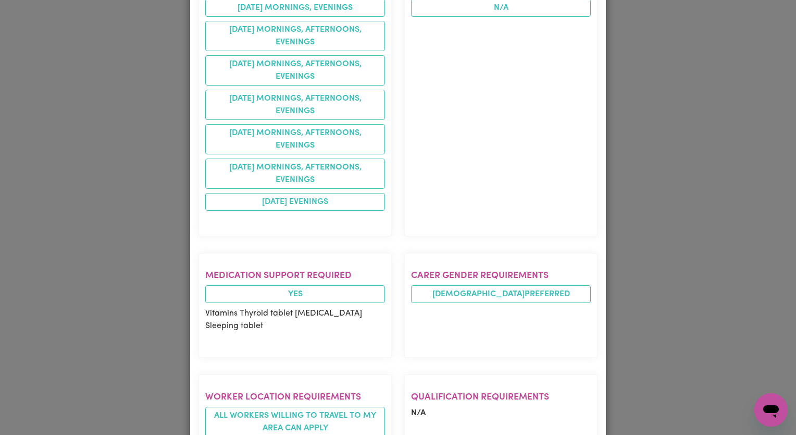
scroll to position [677, 0]
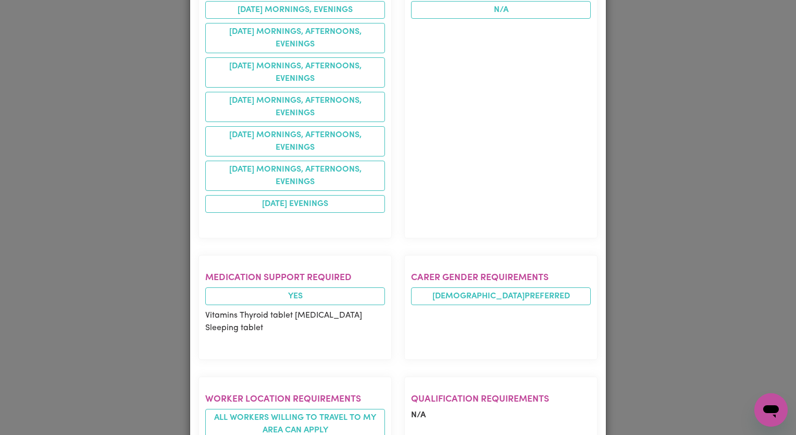
click at [675, 256] on div "Job Details Live In Carer required - Drummoyne DRUMMOYNE , New South Wales Post…" at bounding box center [398, 217] width 796 height 435
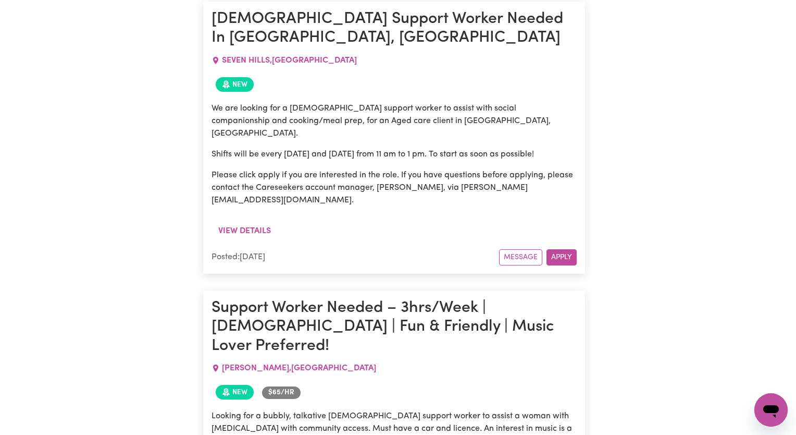
scroll to position [0, 0]
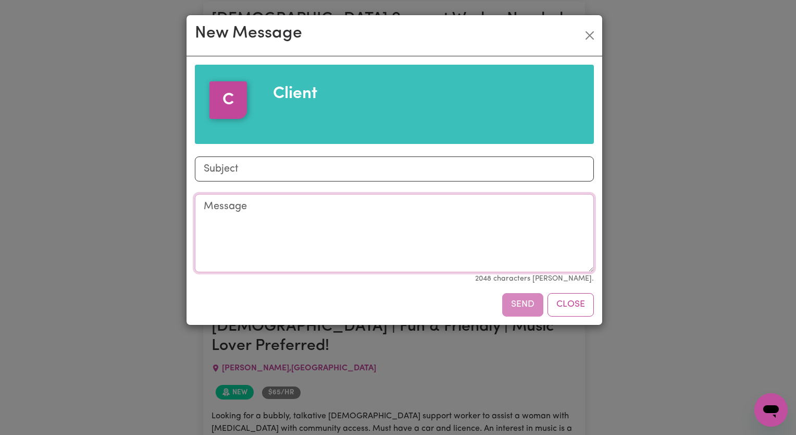
click at [259, 222] on textarea "Message" at bounding box center [394, 233] width 399 height 78
paste textarea "Hi I am available to work within the following days and times: [DATE]: 05:30pm-…"
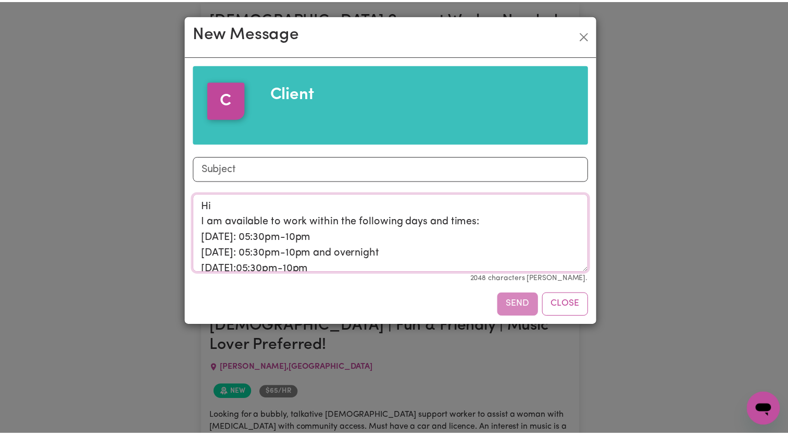
scroll to position [66, 0]
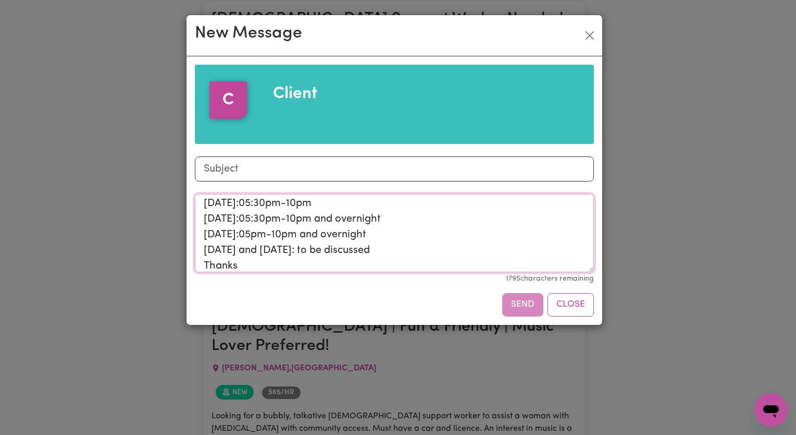
type textarea "Hi I am available to work within the following days and times: [DATE]: 05:30pm-…"
click at [231, 177] on input "Subject" at bounding box center [394, 168] width 399 height 25
type input "Availability"
click at [519, 310] on button "Send" at bounding box center [522, 304] width 41 height 23
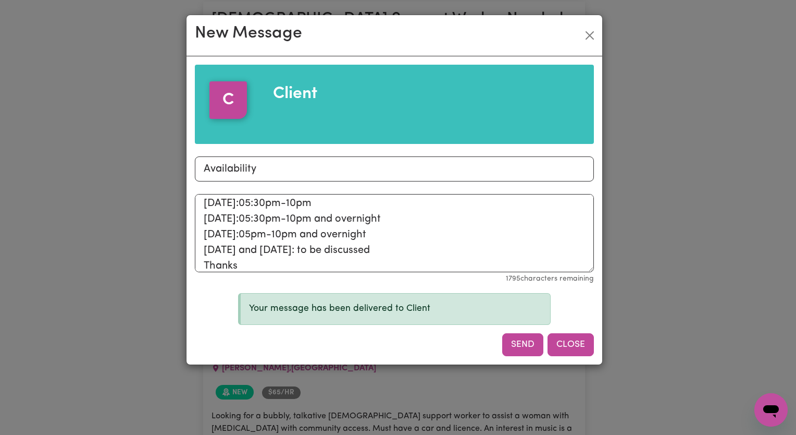
click at [580, 335] on button "Close" at bounding box center [571, 344] width 46 height 23
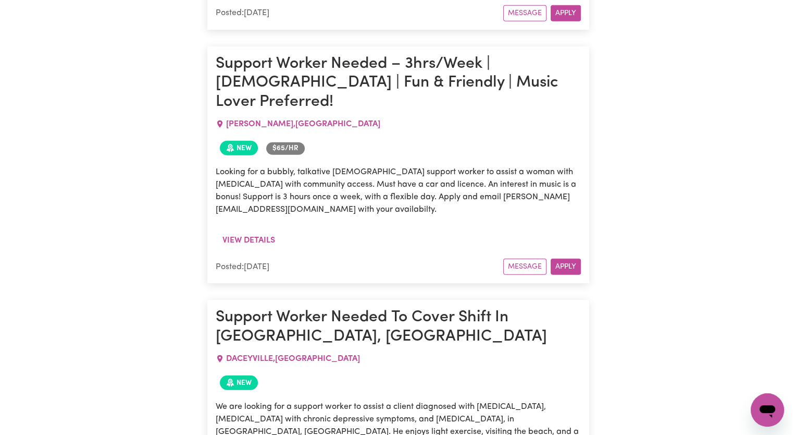
scroll to position [14727, 0]
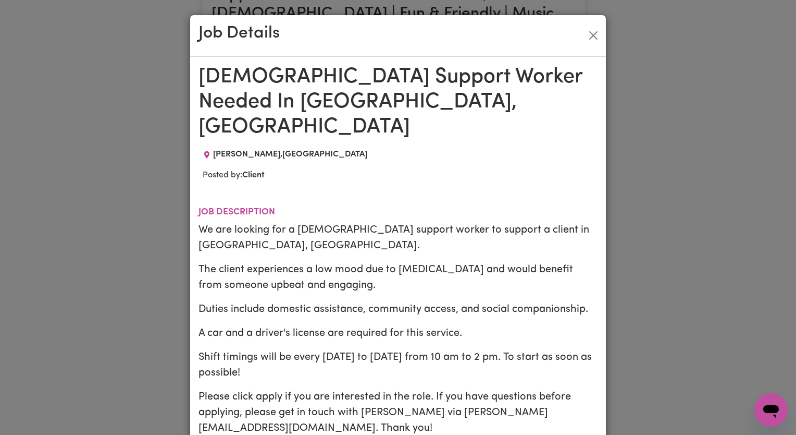
click at [655, 313] on div "Job Details Male Support Worker Needed In Willmot, NSW WILLMOT , New South Wale…" at bounding box center [398, 217] width 796 height 435
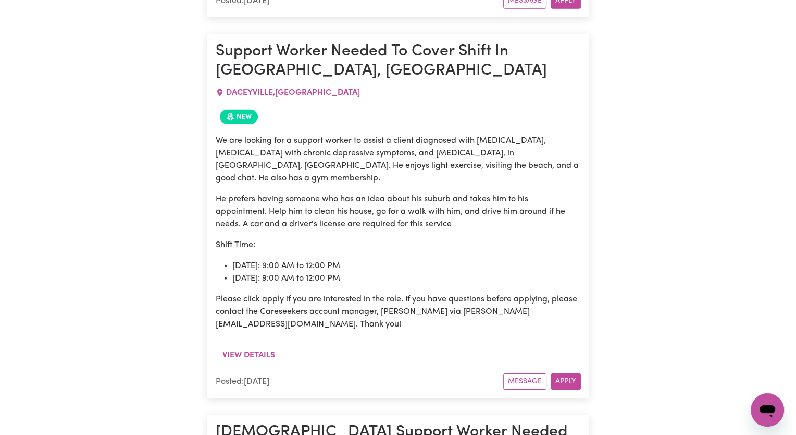
scroll to position [14988, 0]
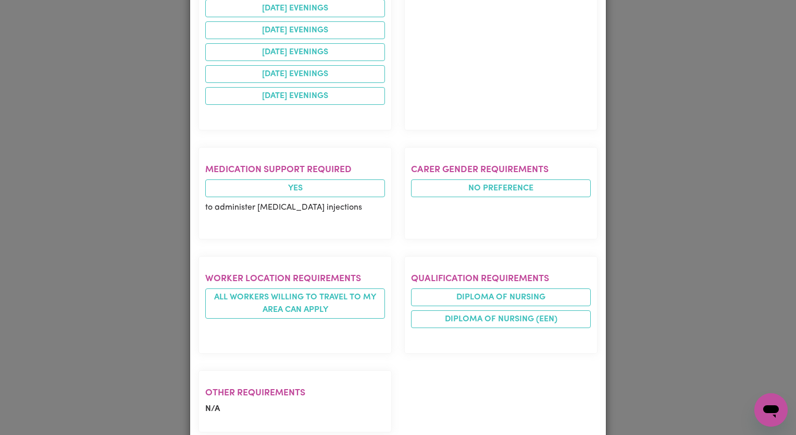
scroll to position [577, 0]
click at [661, 287] on div "Job Details Support Worker Needed in Guildford, NSW GUILDFORD , New South Wales…" at bounding box center [398, 217] width 796 height 435
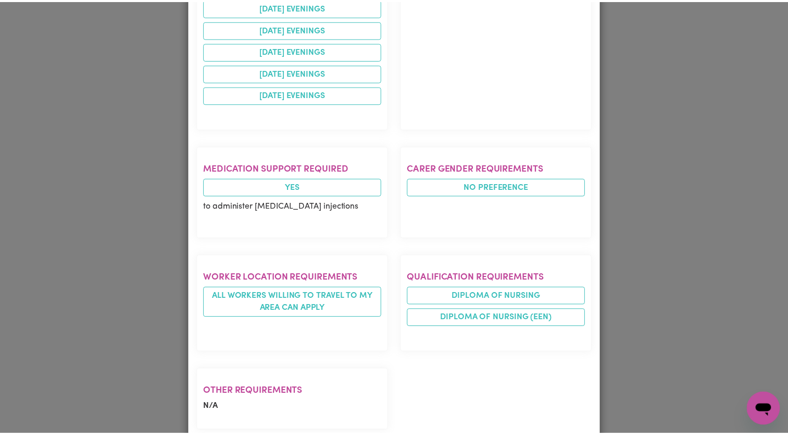
scroll to position [0, 0]
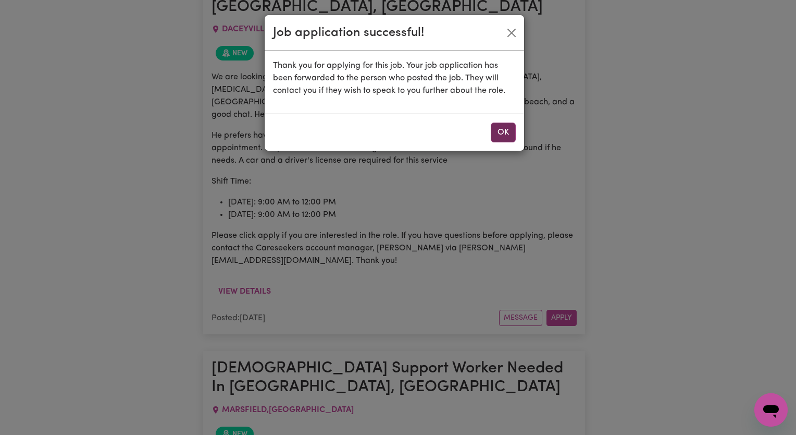
click at [495, 134] on button "OK" at bounding box center [503, 132] width 25 height 20
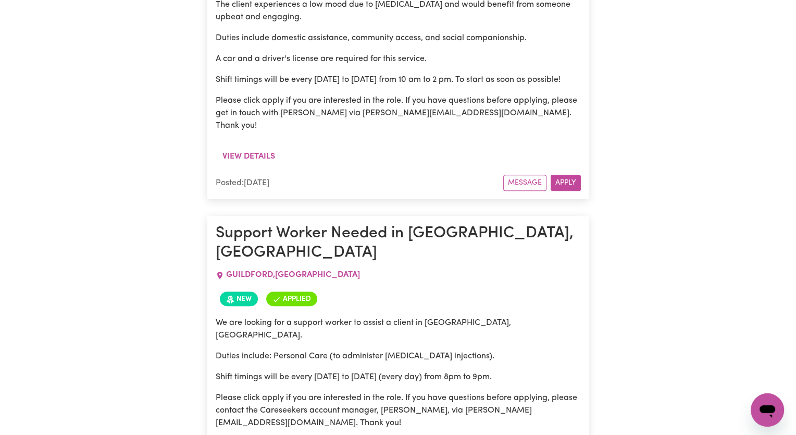
scroll to position [16187, 0]
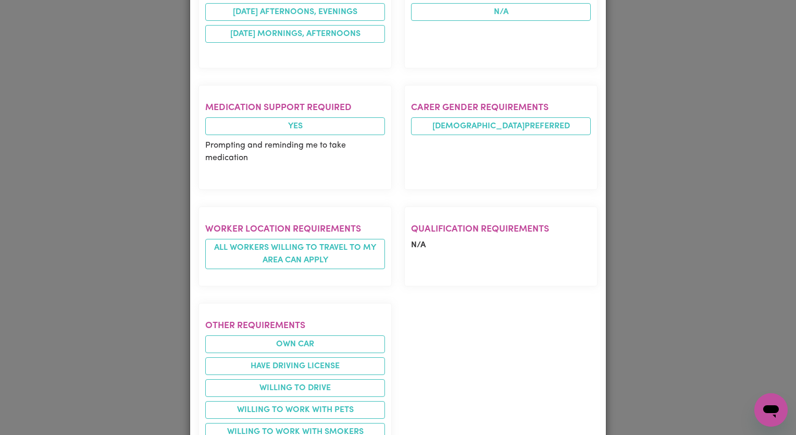
scroll to position [782, 0]
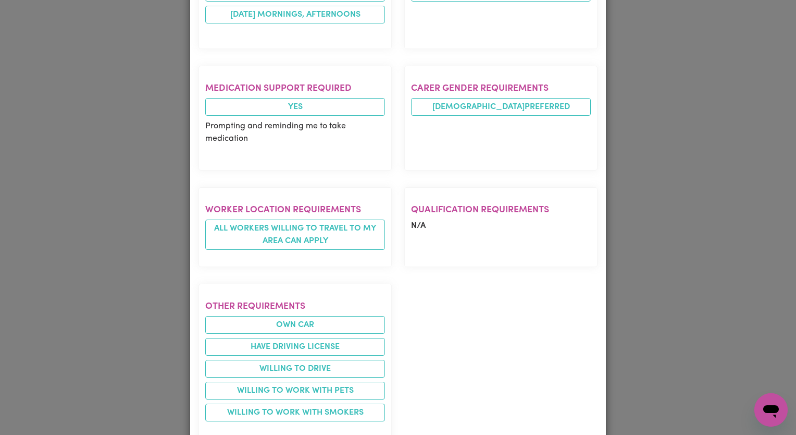
click at [654, 228] on div "Job Details Care worker needed KINGSGROVE , New South Wales Posted by: Client J…" at bounding box center [398, 217] width 796 height 435
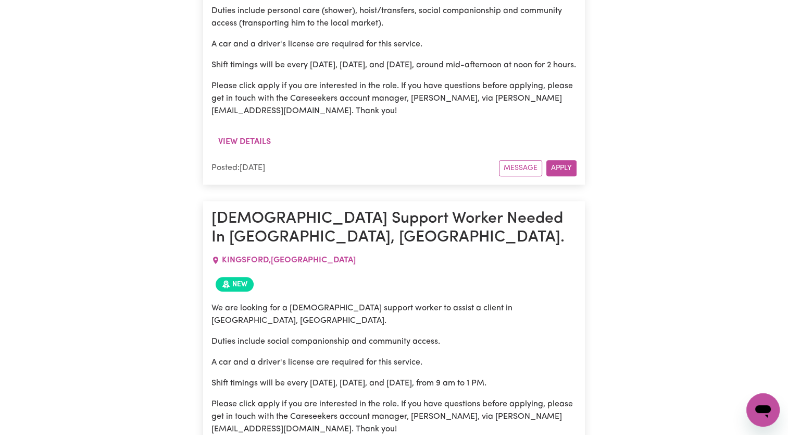
scroll to position [20616, 0]
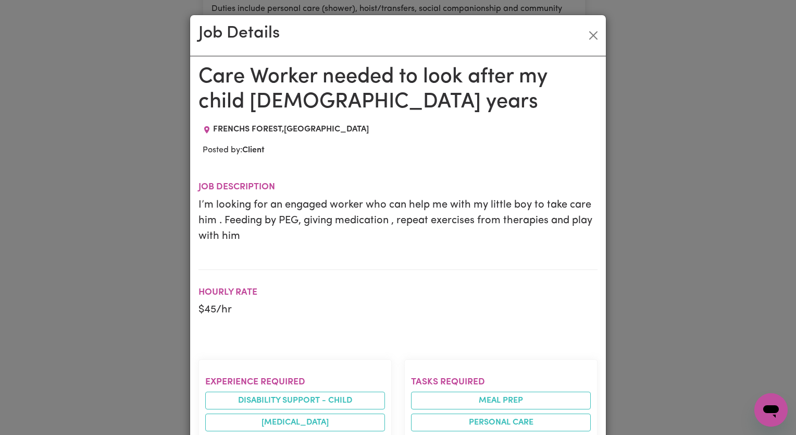
click at [662, 239] on div "Job Details Care Worker needed to look after my child 3 years FRENCHS FOREST , …" at bounding box center [398, 217] width 796 height 435
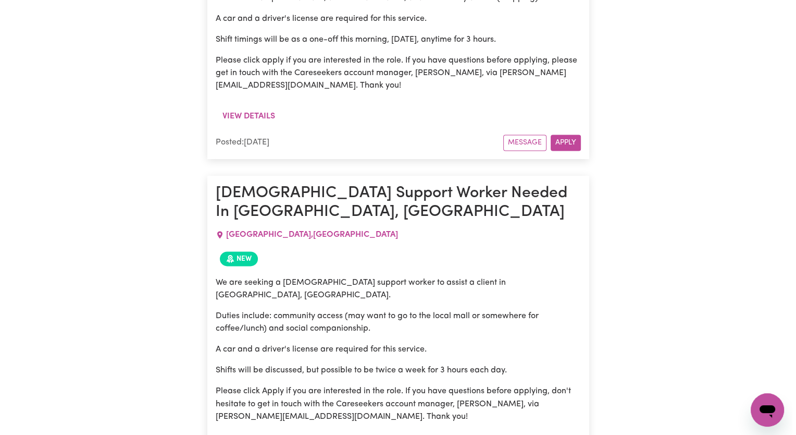
scroll to position [21294, 0]
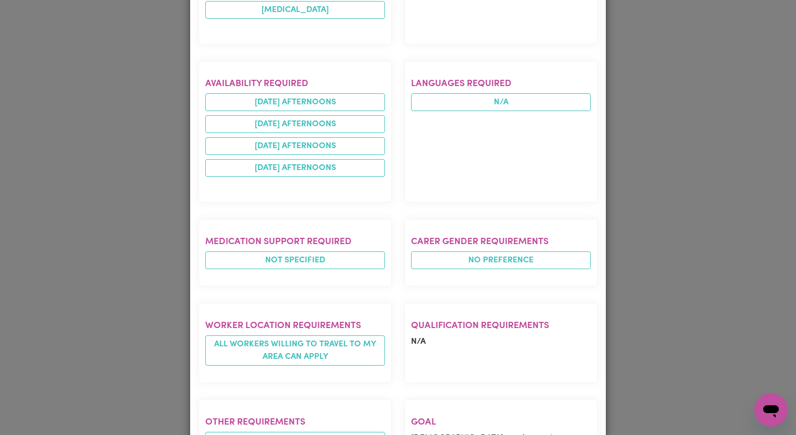
scroll to position [652, 0]
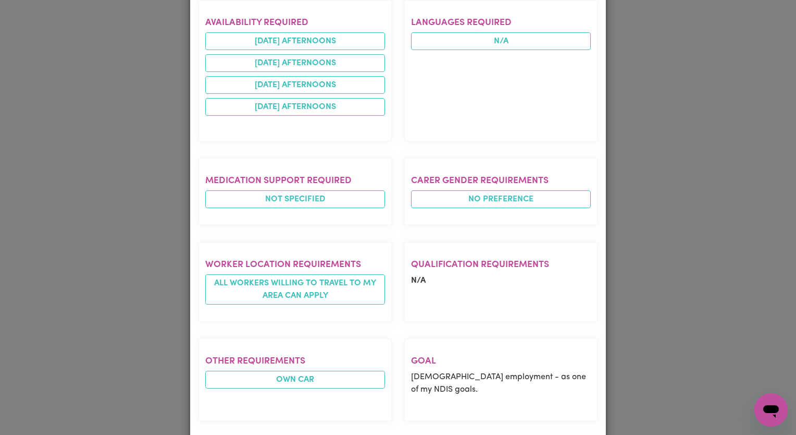
click at [660, 311] on div "Job Details Support Worker / Mentor – Employment Support (Lilyfield) LILYFIELD …" at bounding box center [398, 217] width 796 height 435
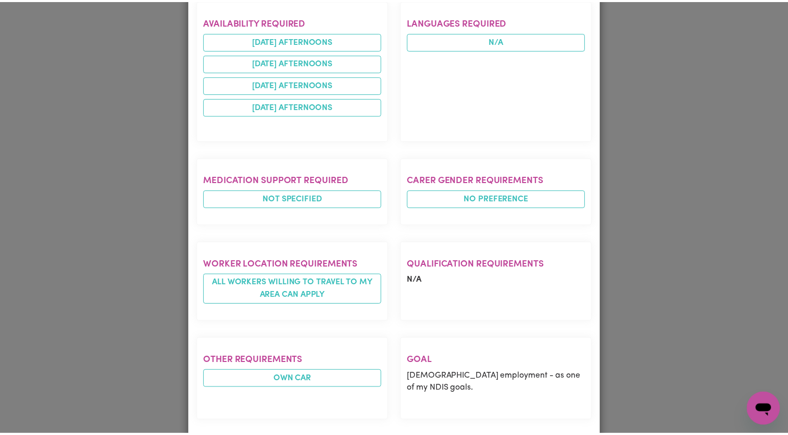
scroll to position [0, 0]
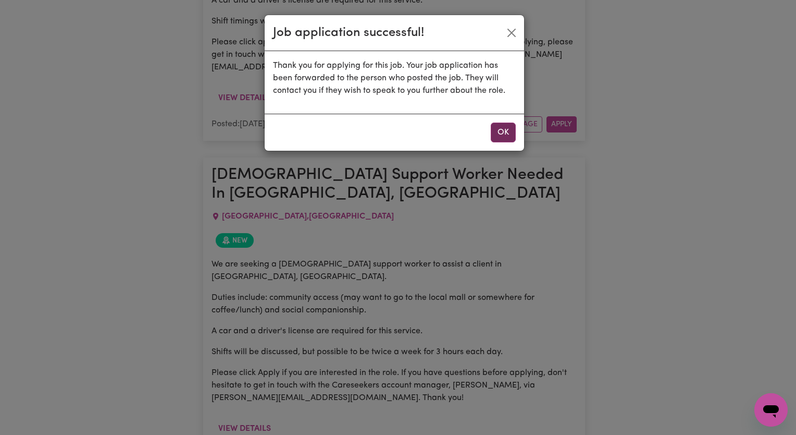
click at [501, 127] on button "OK" at bounding box center [503, 132] width 25 height 20
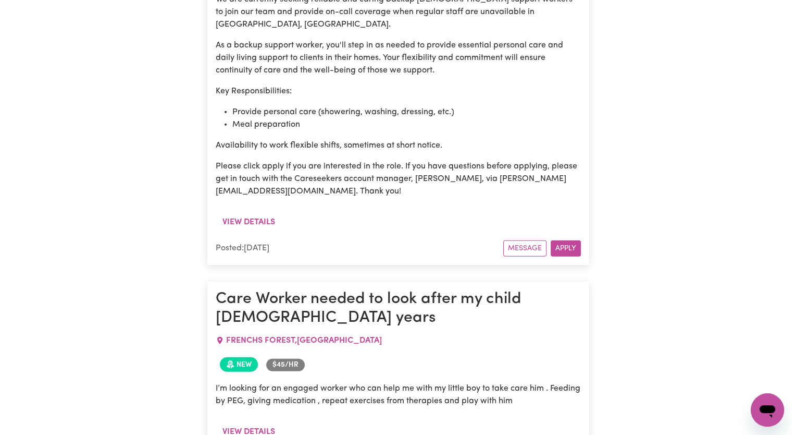
scroll to position [22232, 0]
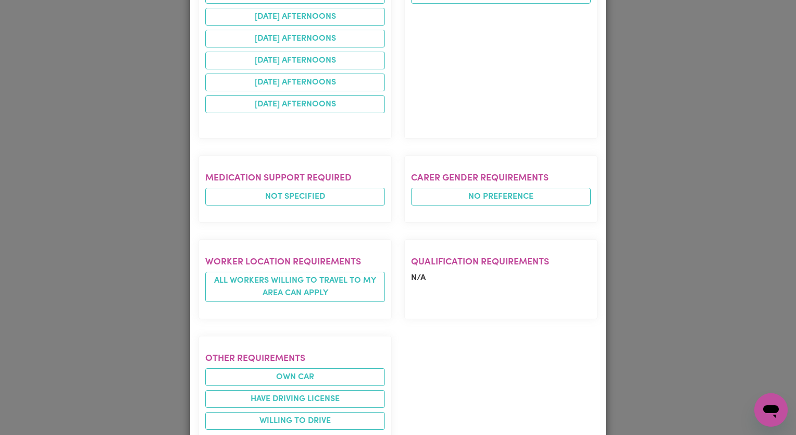
scroll to position [662, 0]
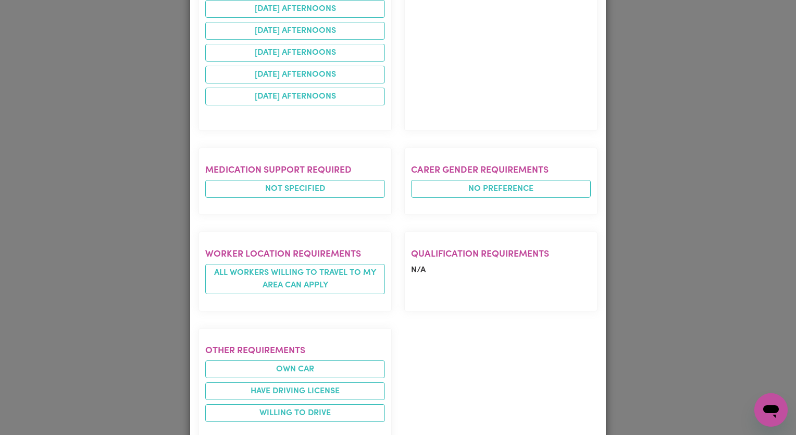
click at [762, 252] on div "Job Details Support Worker Needed For Community Access In Parramatta, NSW CHERR…" at bounding box center [398, 217] width 796 height 435
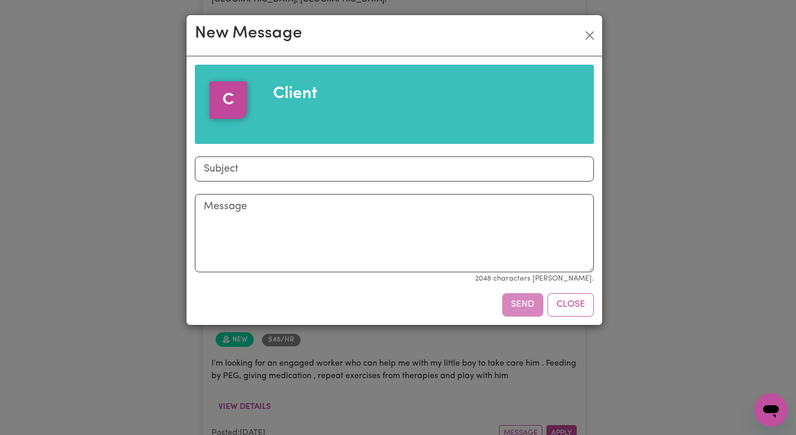
click at [183, 153] on div "New Message C Client Subject Message 2048 characters max. Send Close" at bounding box center [398, 217] width 796 height 435
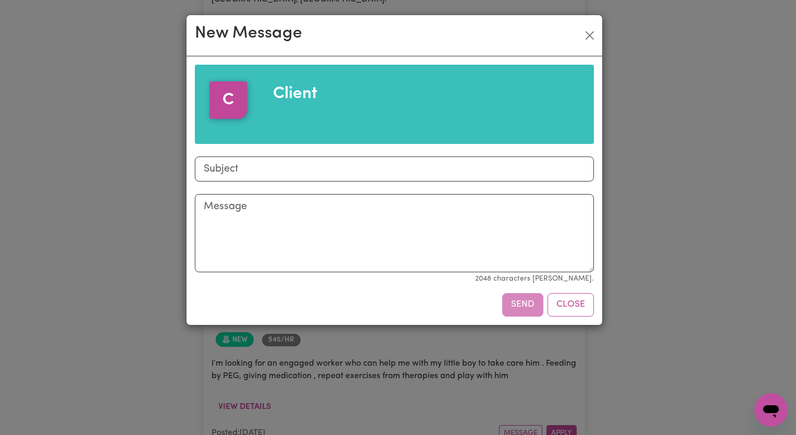
click at [267, 191] on div "C Client Subject Message 2048 characters max. Send Close" at bounding box center [394, 190] width 399 height 251
click at [245, 175] on input "Subject" at bounding box center [394, 168] width 399 height 25
type input "Availability"
click at [250, 226] on textarea "Message" at bounding box center [394, 233] width 399 height 78
paste textarea "Hi I am available to work within the following days and times: [DATE]: 05:30pm-…"
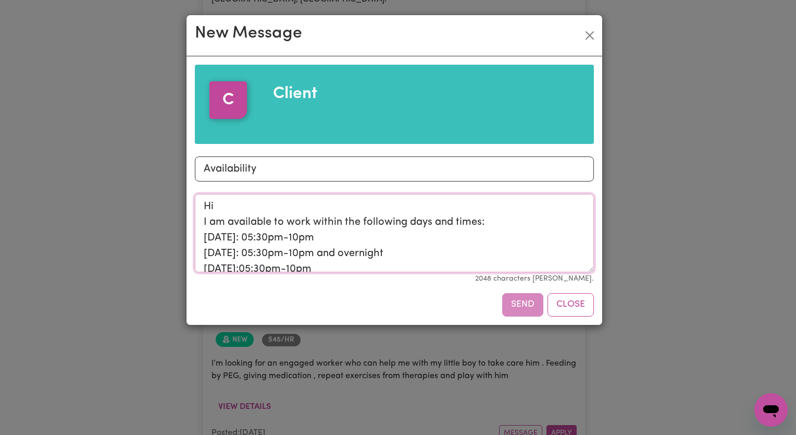
scroll to position [66, 0]
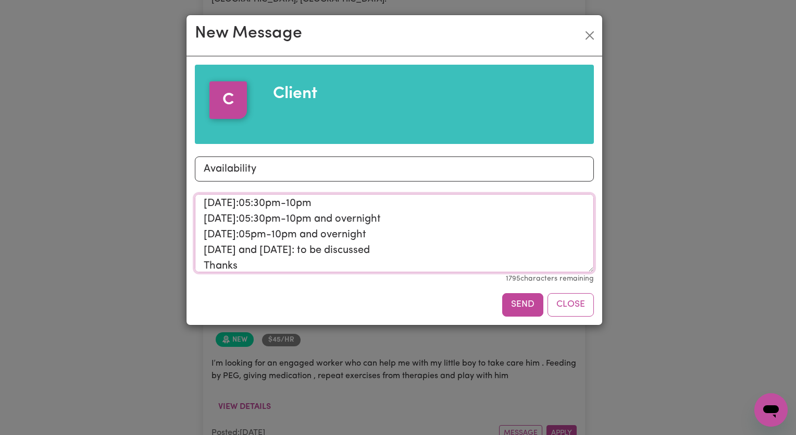
click at [248, 237] on textarea "Hi I am available to work within the following days and times: [DATE]: 05:30pm-…" at bounding box center [394, 233] width 399 height 78
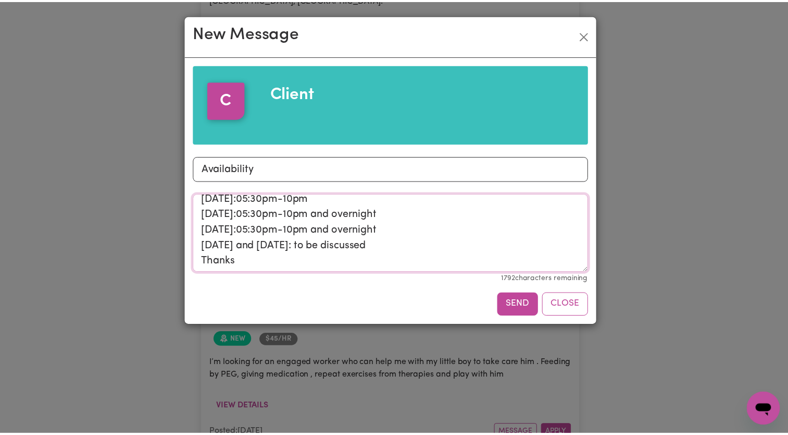
scroll to position [71, 0]
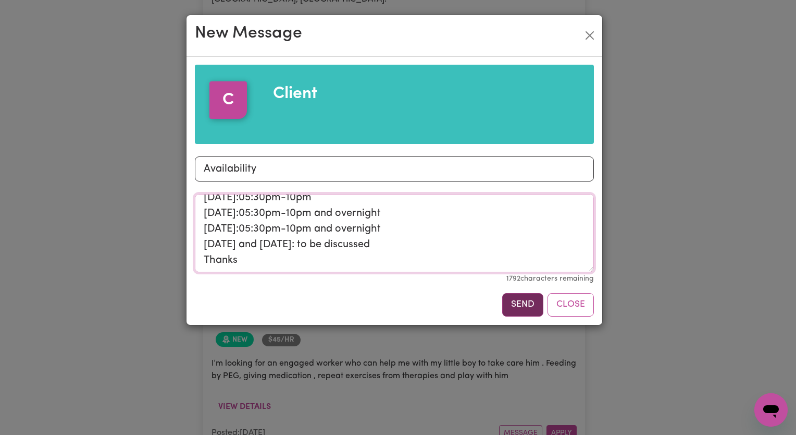
type textarea "Hi I am available to work within the following days and times: Monday: 05:30pm-…"
click at [521, 302] on button "Send" at bounding box center [522, 304] width 41 height 23
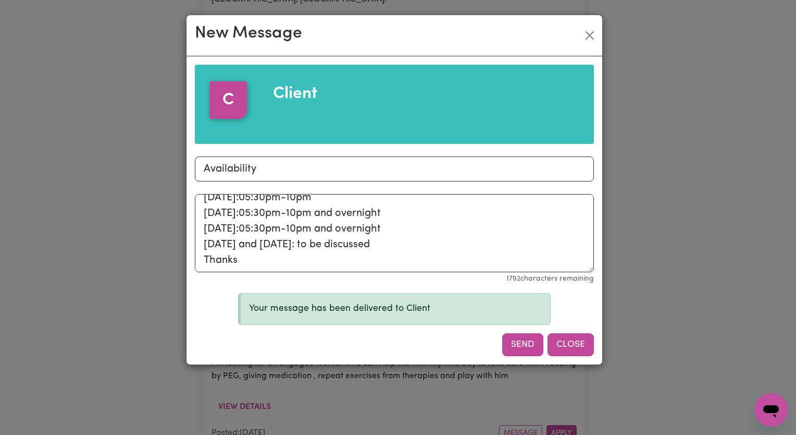
click at [571, 341] on button "Close" at bounding box center [571, 344] width 46 height 23
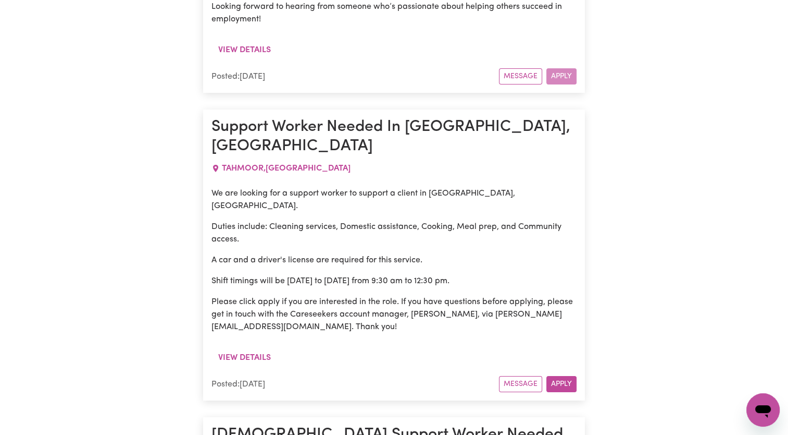
scroll to position [23378, 0]
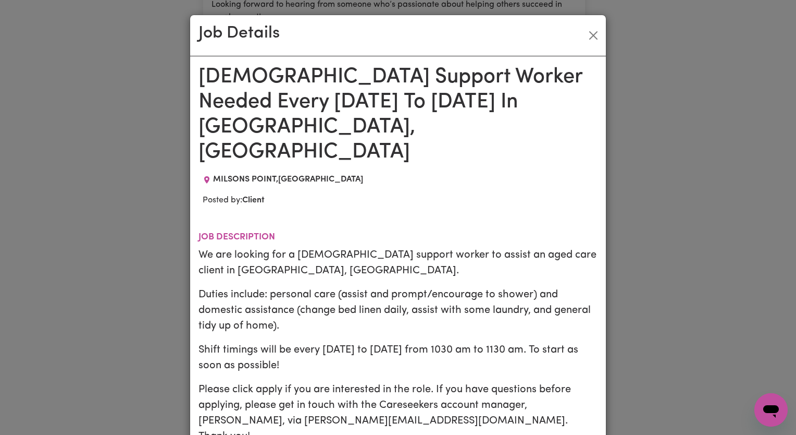
click at [738, 266] on div "Job Details Male Support Worker Needed Every Monday To Friday In Milsons Point,…" at bounding box center [398, 217] width 796 height 435
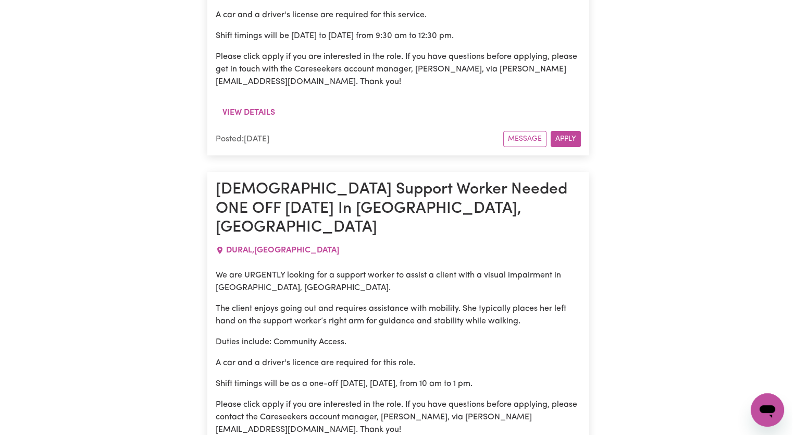
scroll to position [23639, 0]
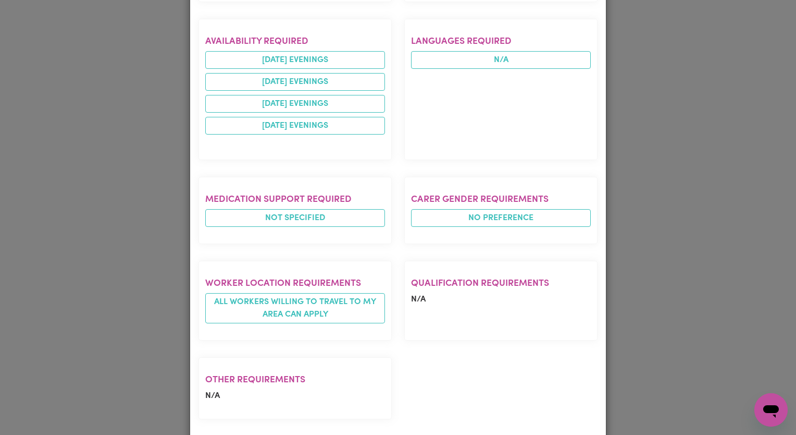
scroll to position [525, 0]
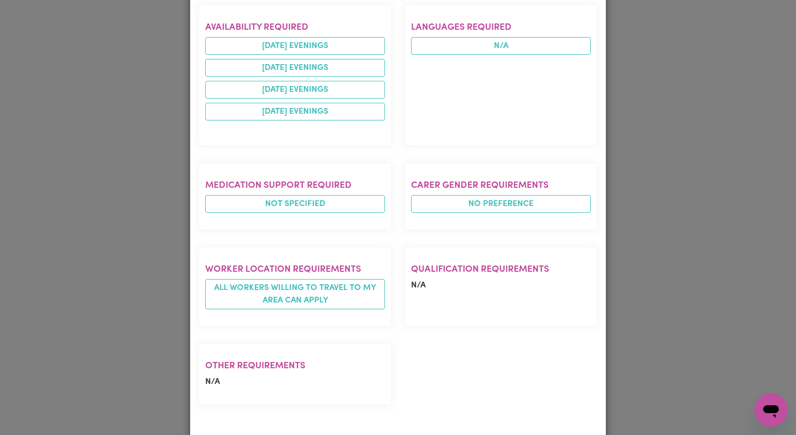
click at [725, 164] on div "Job Details Meal Prep Support Worker (Evenings – Ryde) RYDE , New South Wales P…" at bounding box center [398, 217] width 796 height 435
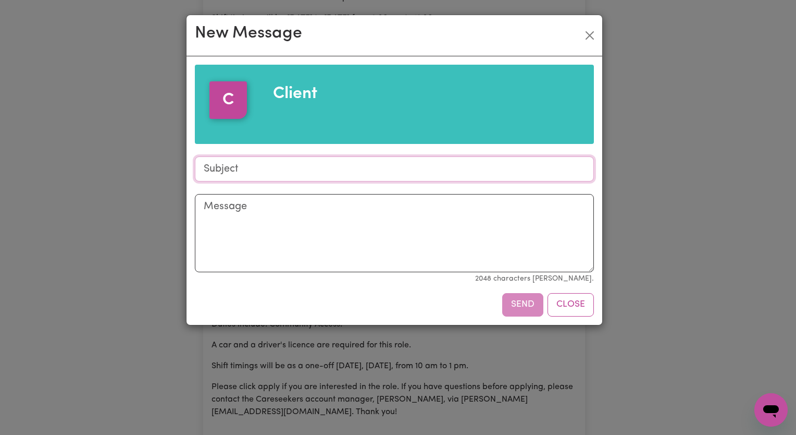
click at [298, 158] on input "Subject" at bounding box center [394, 168] width 399 height 25
type input "Availability"
click at [258, 215] on textarea "Message" at bounding box center [394, 233] width 399 height 78
paste textarea "Hi I am available to work within the following days and times: Monday: 05:30pm-…"
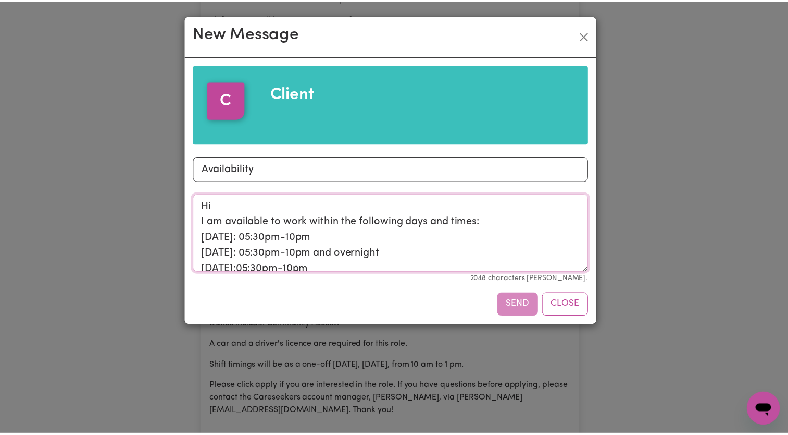
scroll to position [66, 0]
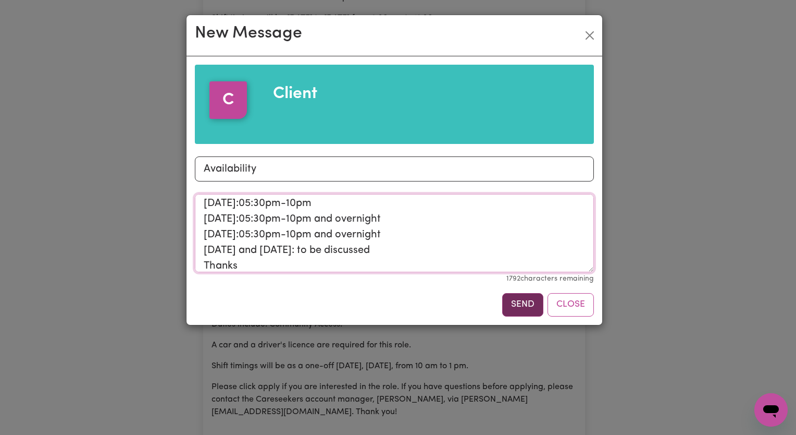
type textarea "Hi I am available to work within the following days and times: Monday: 05:30pm-…"
click at [508, 306] on button "Send" at bounding box center [522, 304] width 41 height 23
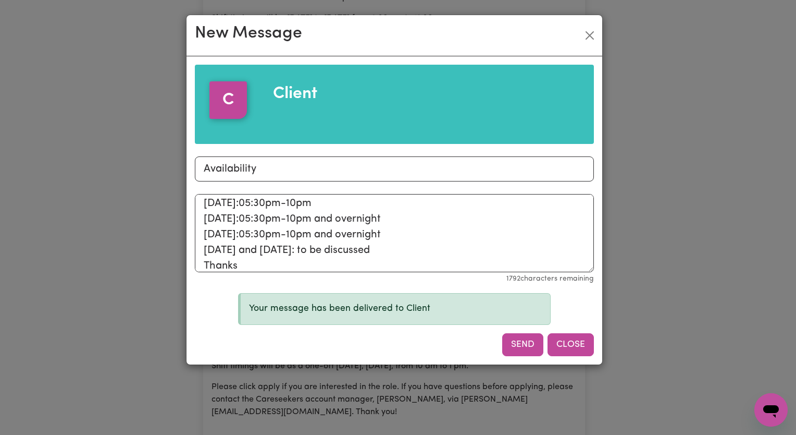
click at [571, 343] on button "Close" at bounding box center [571, 344] width 46 height 23
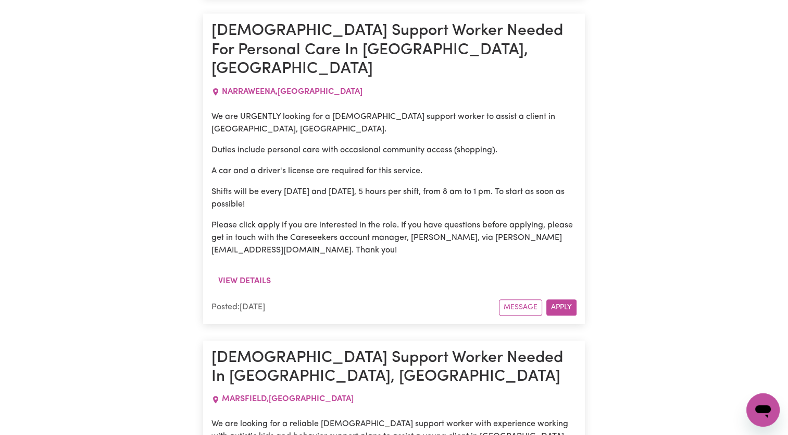
scroll to position [24733, 0]
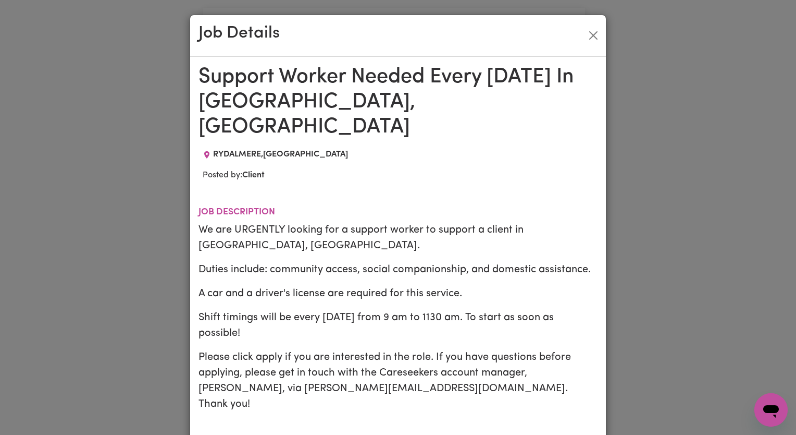
click at [636, 282] on div "Job Details Support Worker Needed Every Wednesday In Rydalmere, NSW RYDALMERE ,…" at bounding box center [398, 217] width 796 height 435
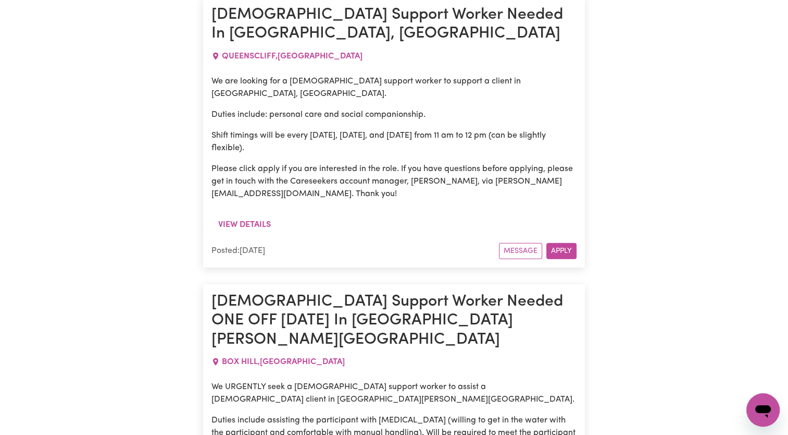
scroll to position [0, 0]
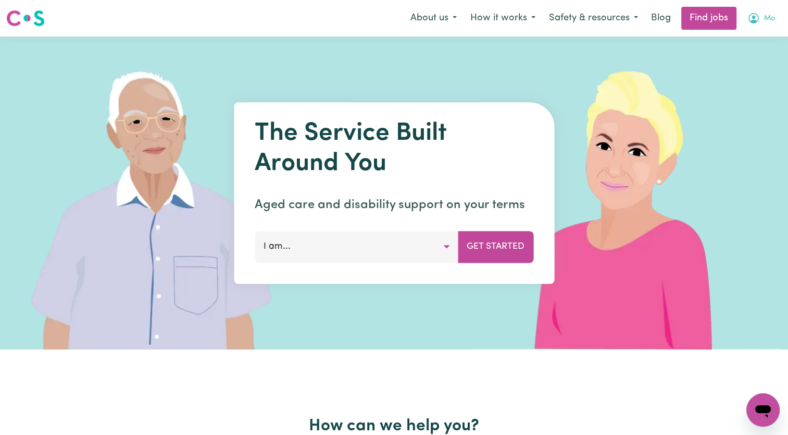
click at [753, 22] on icon "My Account" at bounding box center [754, 18] width 10 height 10
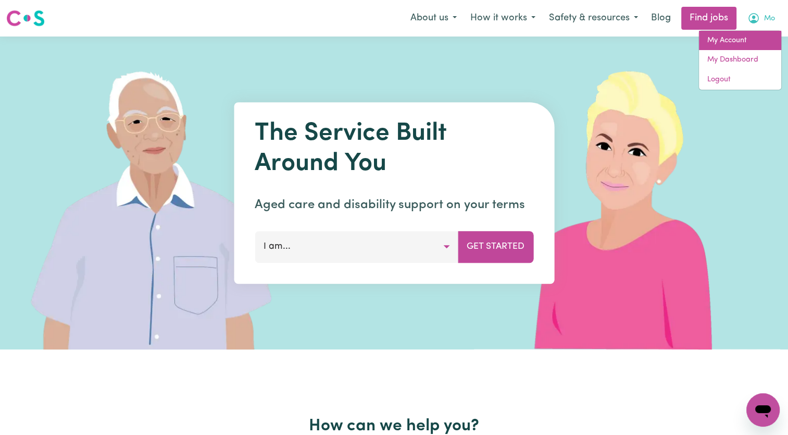
click at [747, 43] on link "My Account" at bounding box center [740, 41] width 82 height 20
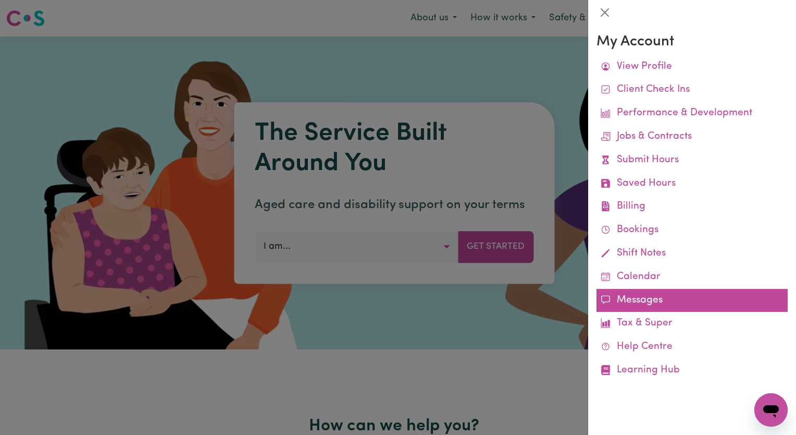
click at [661, 305] on link "Messages" at bounding box center [692, 300] width 191 height 23
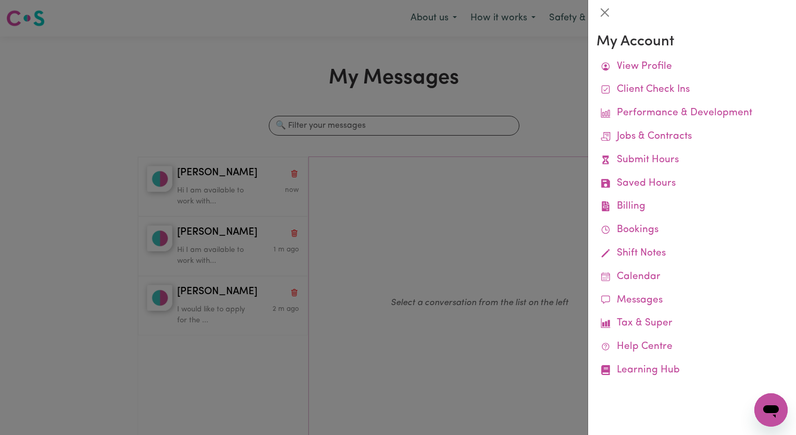
click at [181, 182] on div at bounding box center [398, 217] width 796 height 435
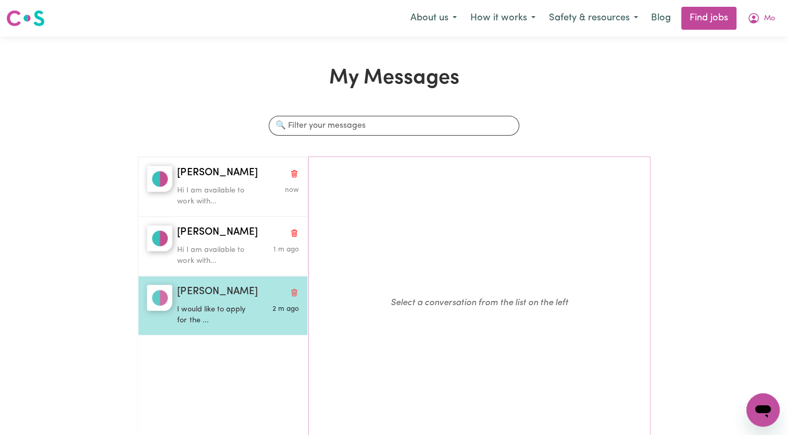
click at [192, 298] on span "[PERSON_NAME]" at bounding box center [217, 292] width 80 height 15
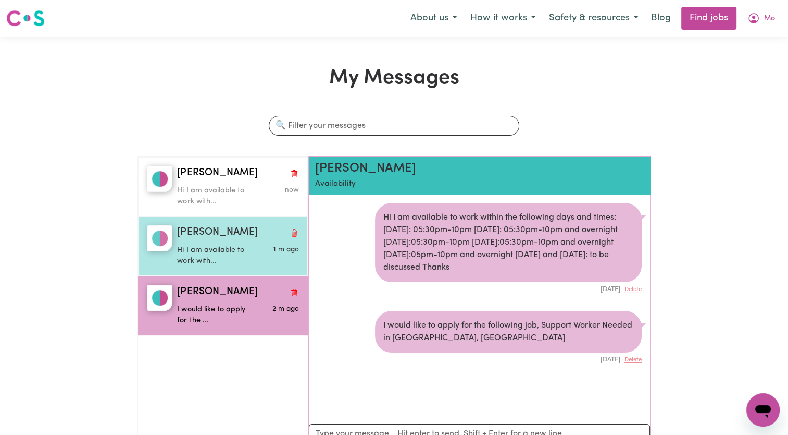
click at [210, 253] on p "Hi I am available to work with..." at bounding box center [217, 255] width 81 height 22
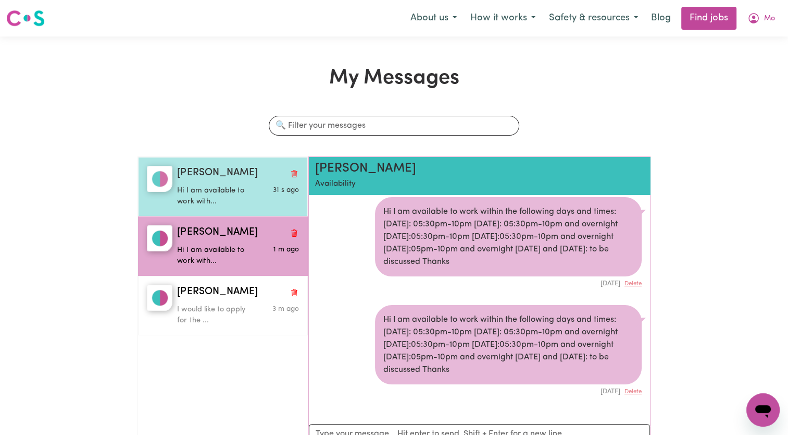
click at [209, 195] on p "Hi I am available to work with..." at bounding box center [217, 196] width 81 height 22
